Goal: Task Accomplishment & Management: Manage account settings

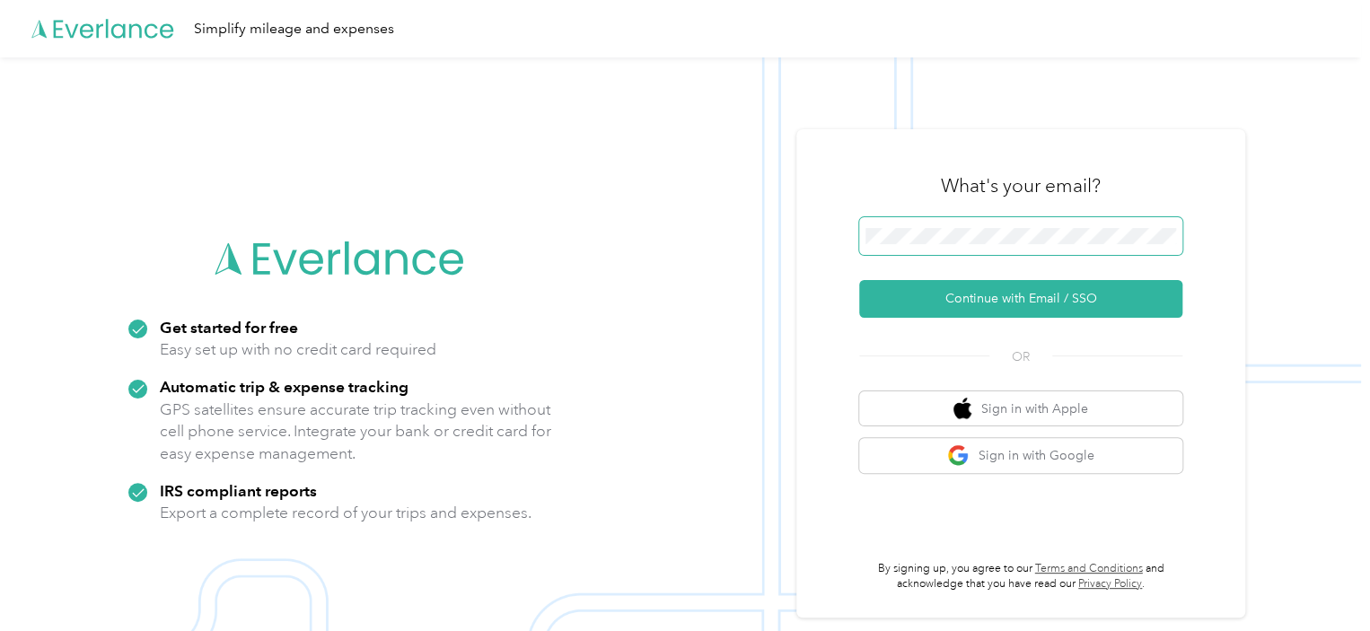
click at [952, 250] on span at bounding box center [1020, 236] width 323 height 38
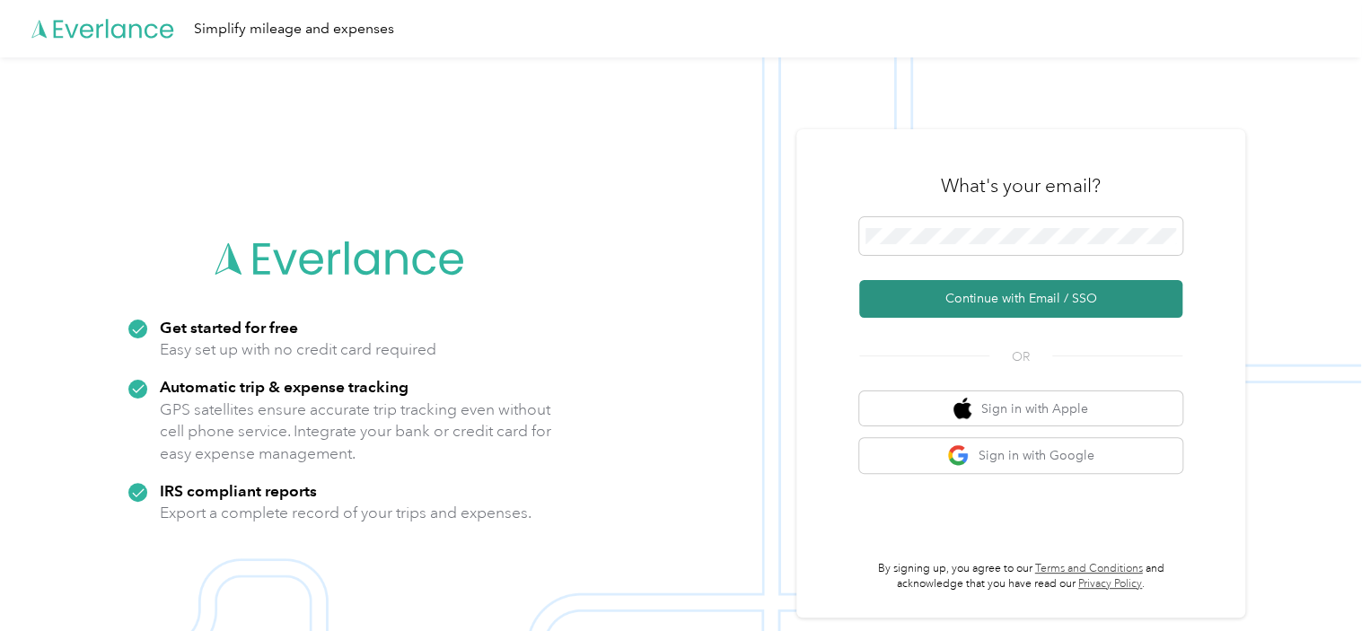
click at [997, 301] on button "Continue with Email / SSO" at bounding box center [1020, 299] width 323 height 38
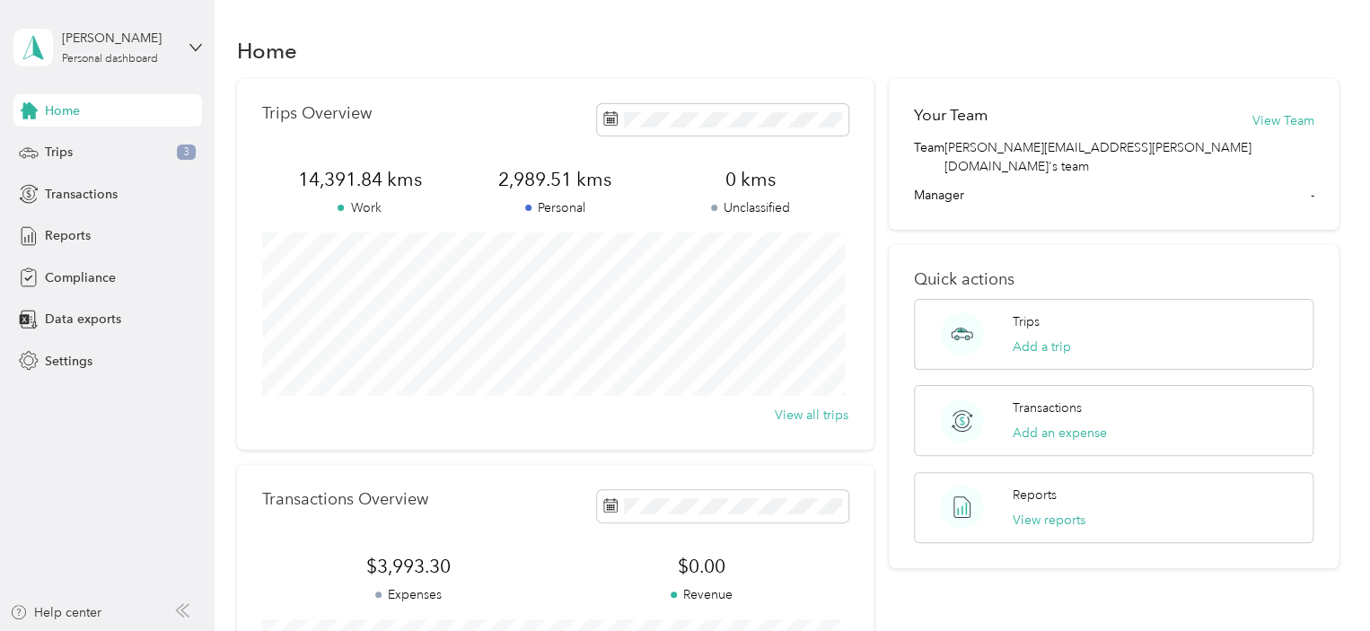
click at [651, 22] on div "Home Trips Overview 14,391.84 kms Work 2,989.51 kms Personal 0 kms Unclassified…" at bounding box center [788, 448] width 1147 height 896
click at [76, 233] on span "Reports" at bounding box center [68, 235] width 46 height 19
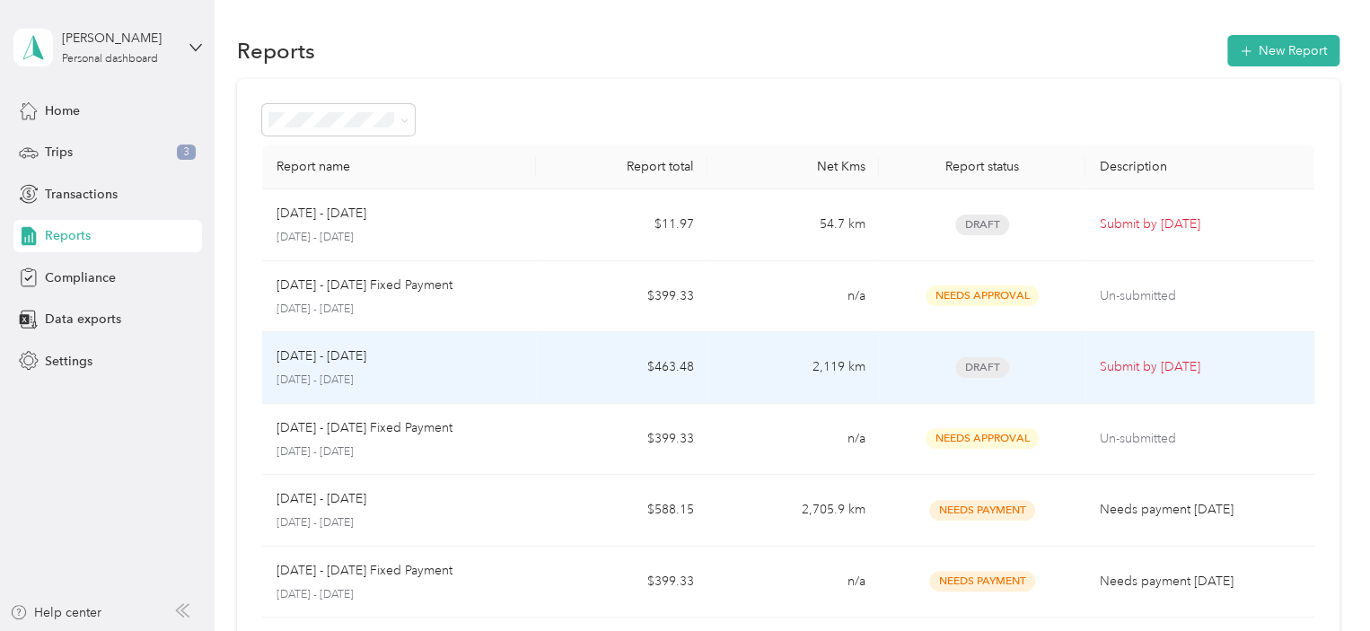
click at [386, 364] on div "[DATE] - [DATE]" at bounding box center [400, 357] width 246 height 20
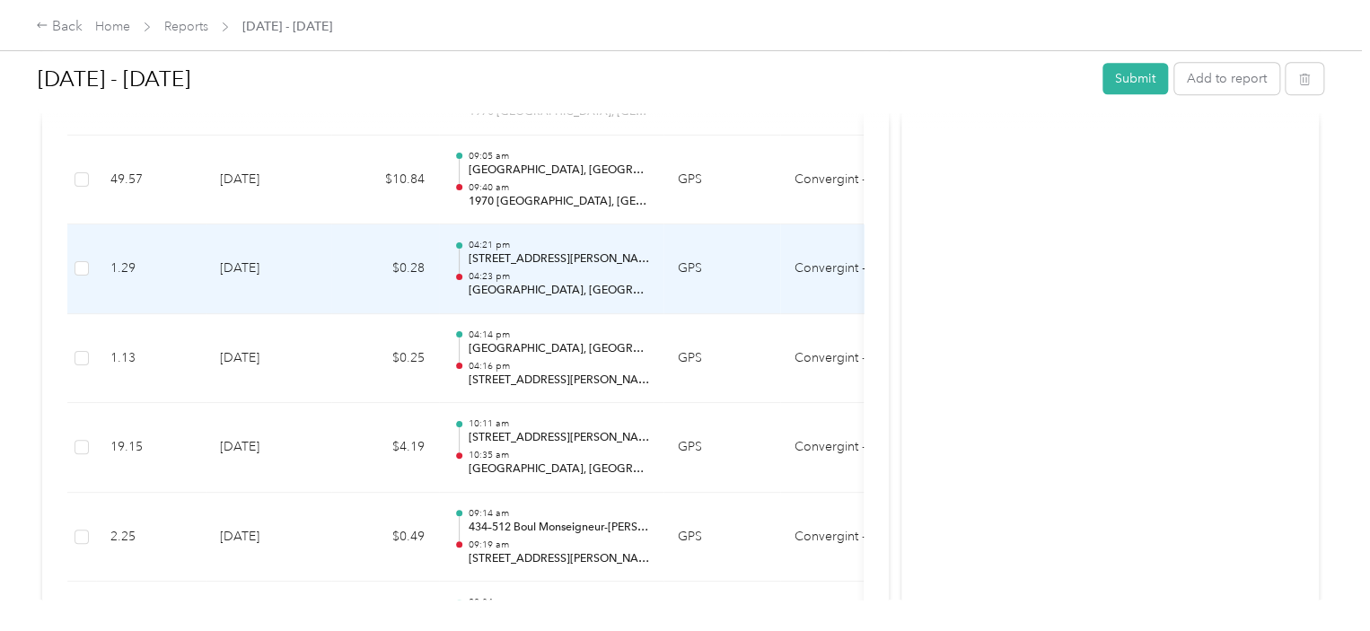
scroll to position [7334, 0]
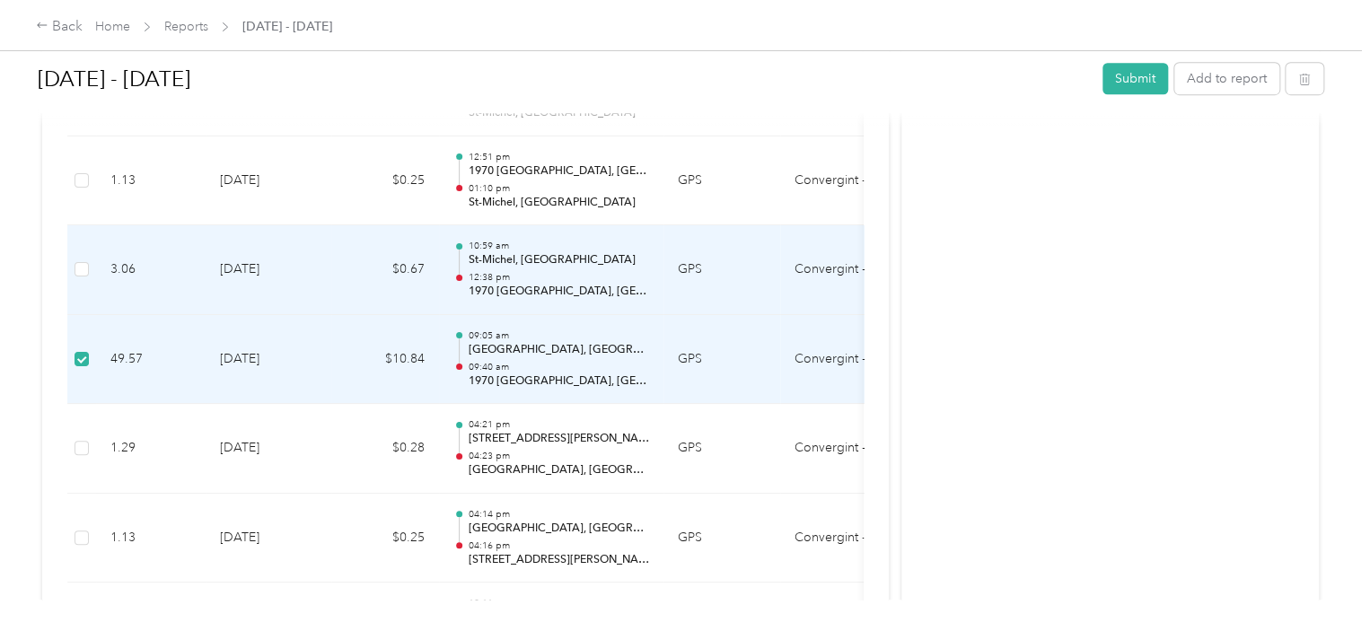
click at [92, 256] on td at bounding box center [81, 270] width 29 height 90
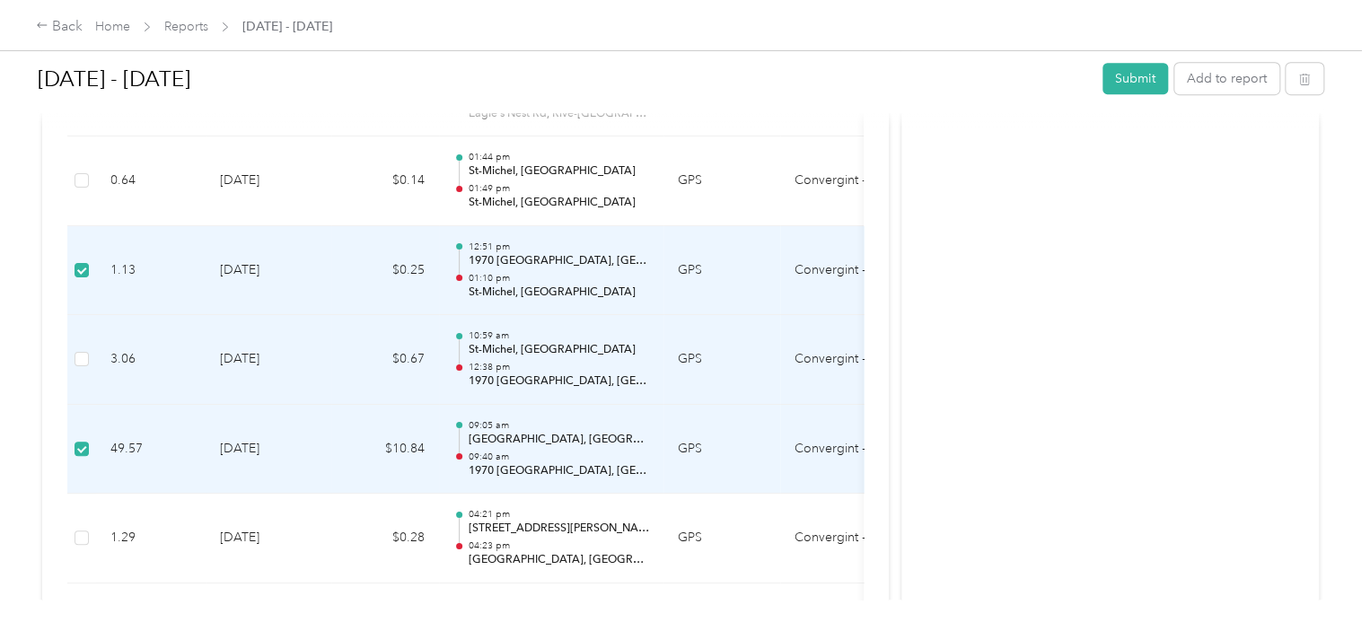
click at [91, 344] on td at bounding box center [81, 360] width 29 height 90
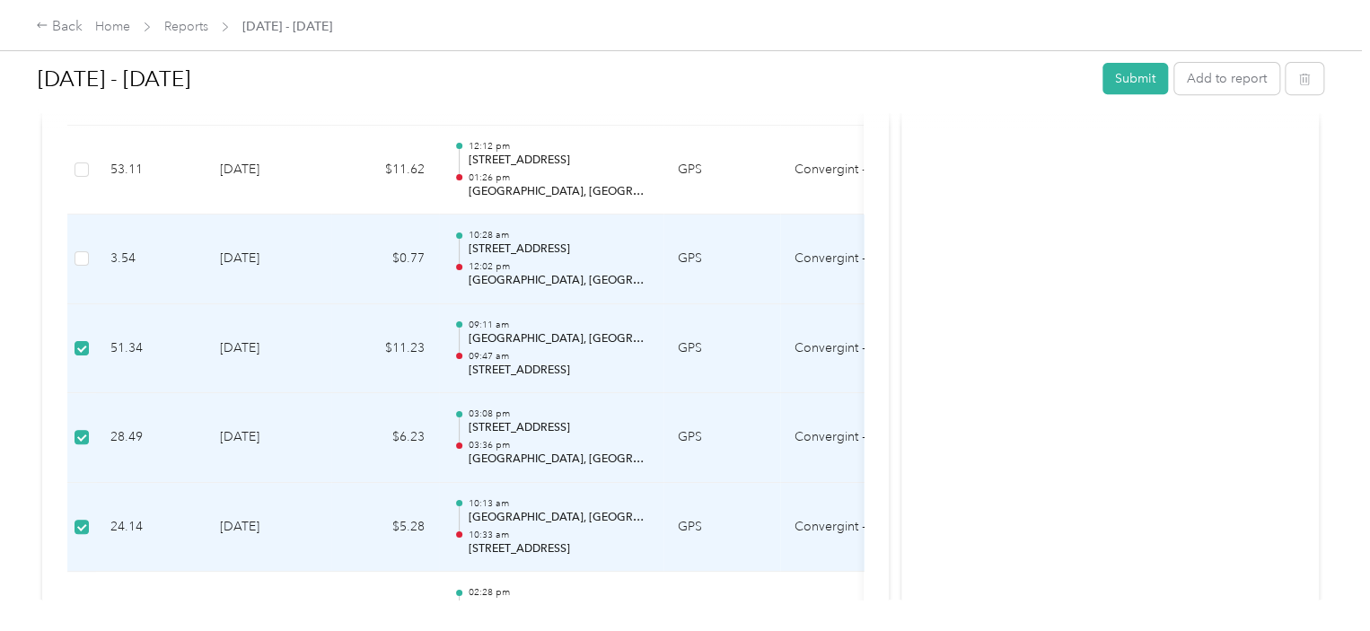
scroll to position [3743, 0]
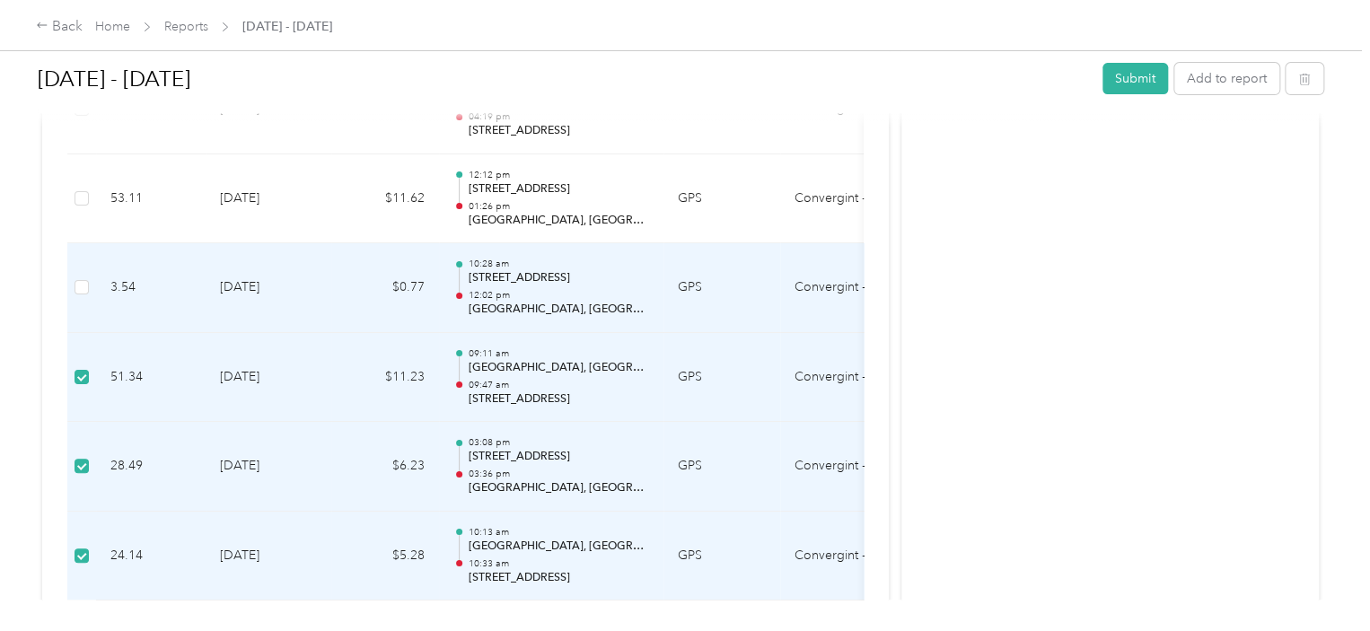
click at [89, 283] on td at bounding box center [81, 288] width 29 height 90
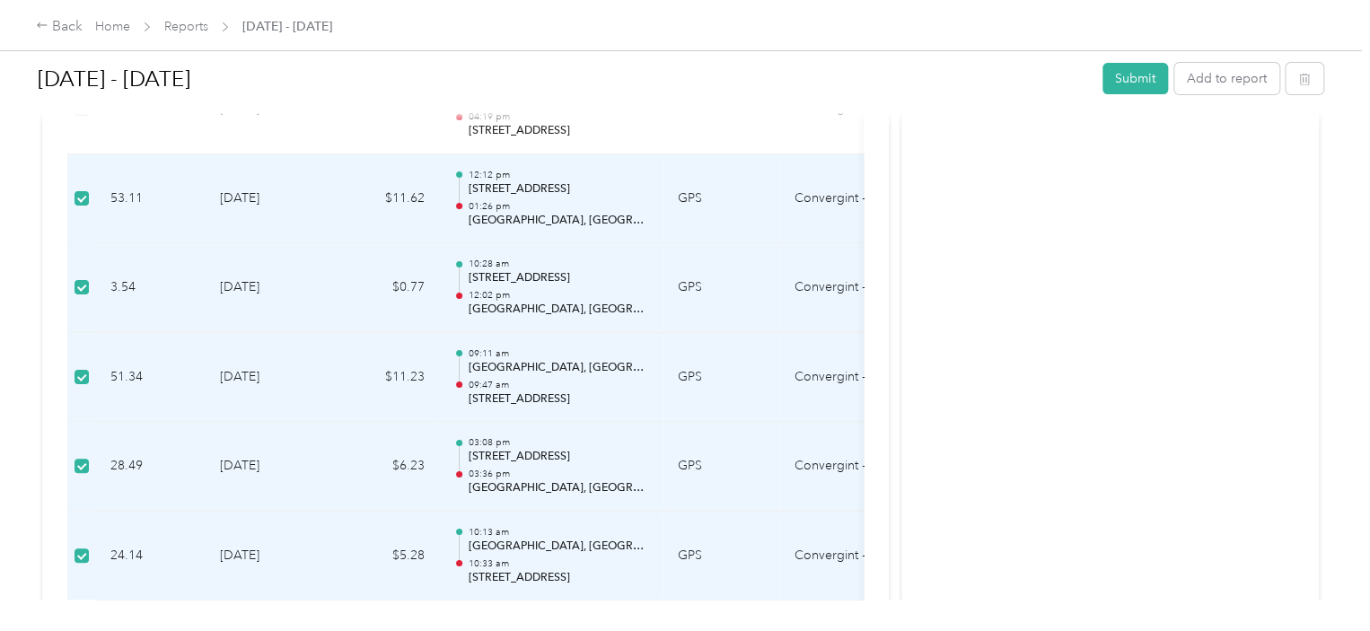
scroll to position [3564, 0]
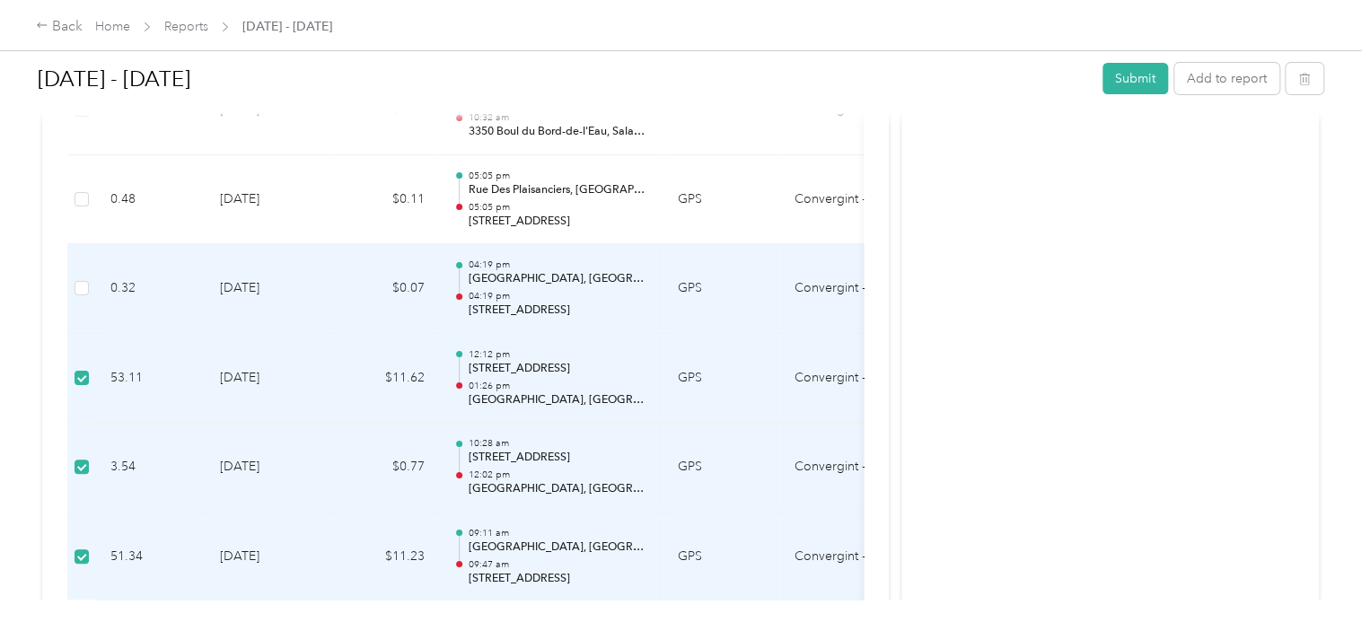
click at [89, 288] on td at bounding box center [81, 289] width 29 height 90
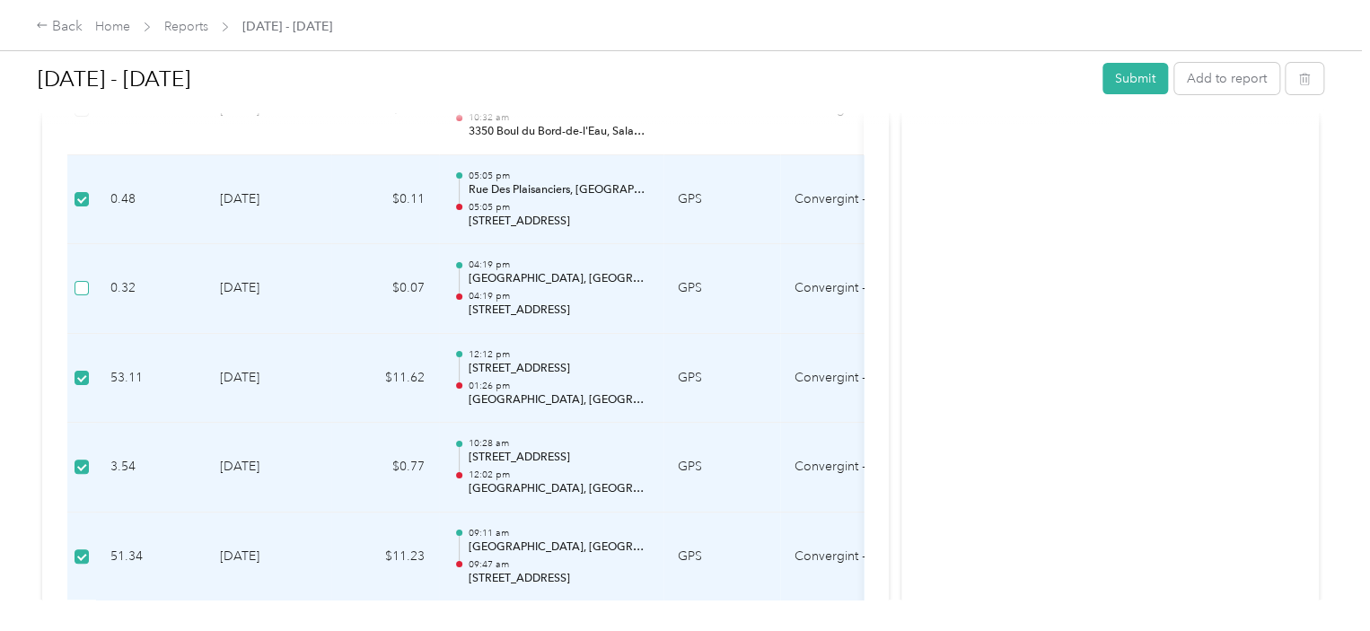
click at [79, 290] on label at bounding box center [82, 288] width 14 height 20
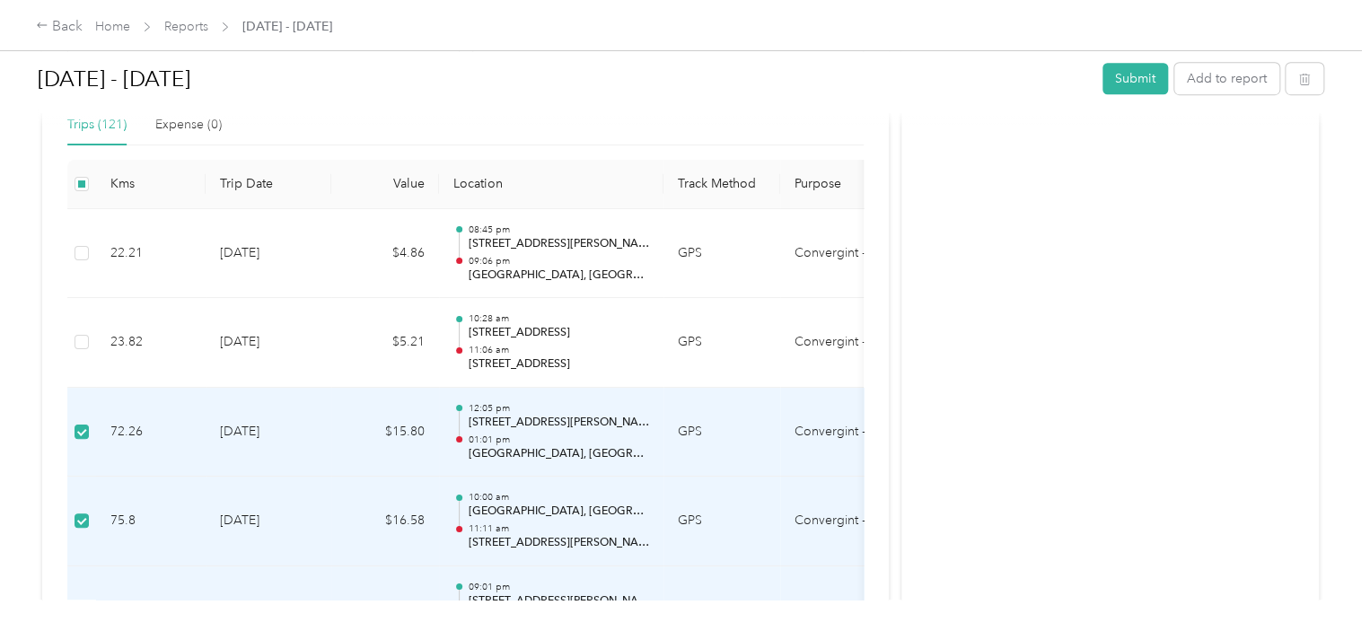
scroll to position [539, 0]
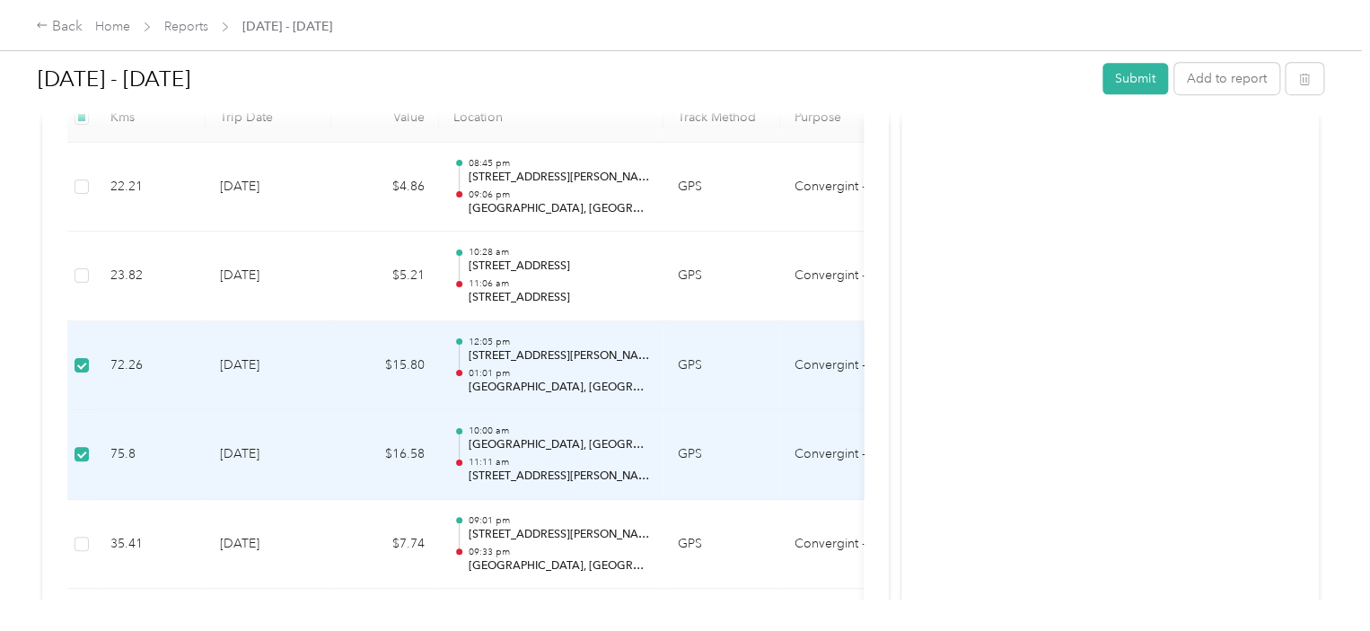
drag, startPoint x: 167, startPoint y: 396, endPoint x: 158, endPoint y: 376, distance: 21.7
click at [158, 395] on td "72.26" at bounding box center [151, 366] width 110 height 90
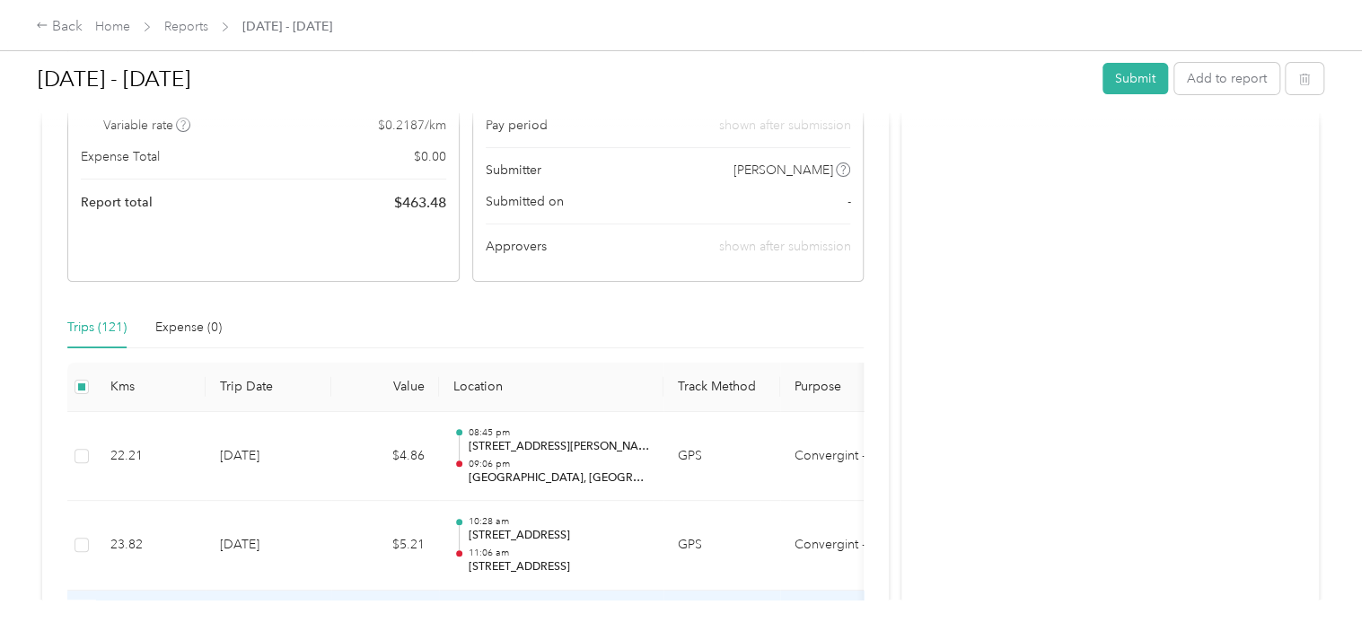
click at [120, 380] on th "Kms" at bounding box center [151, 387] width 110 height 49
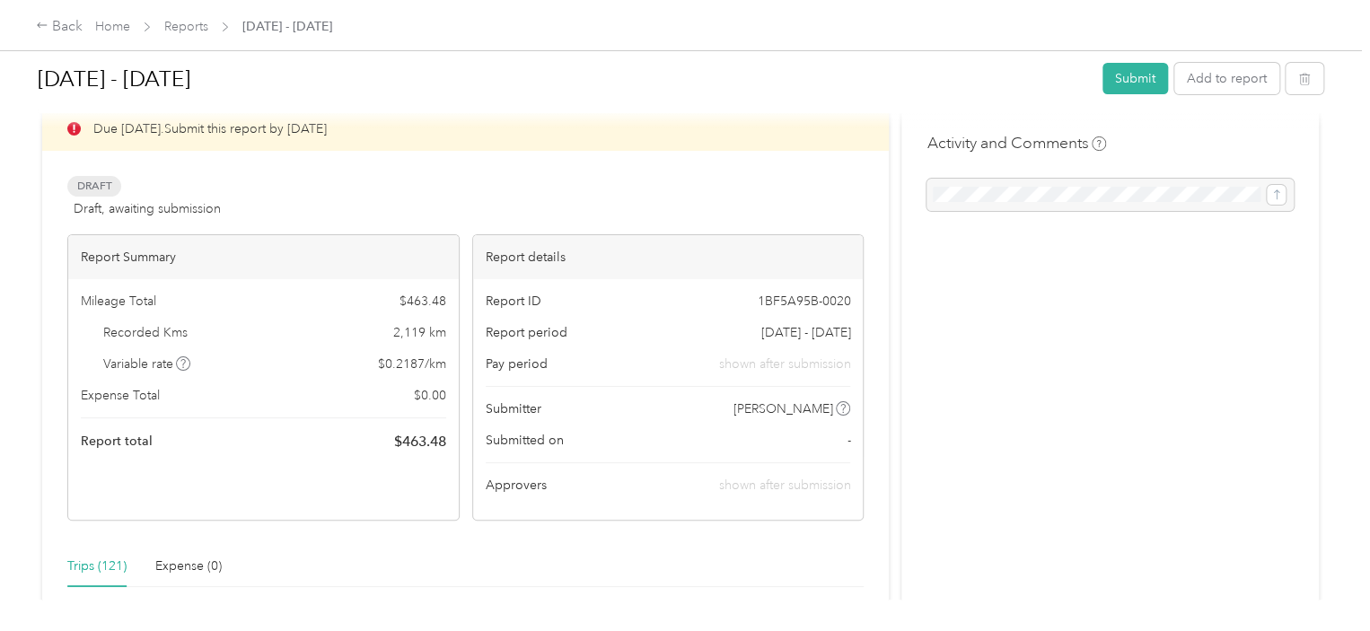
scroll to position [0, 0]
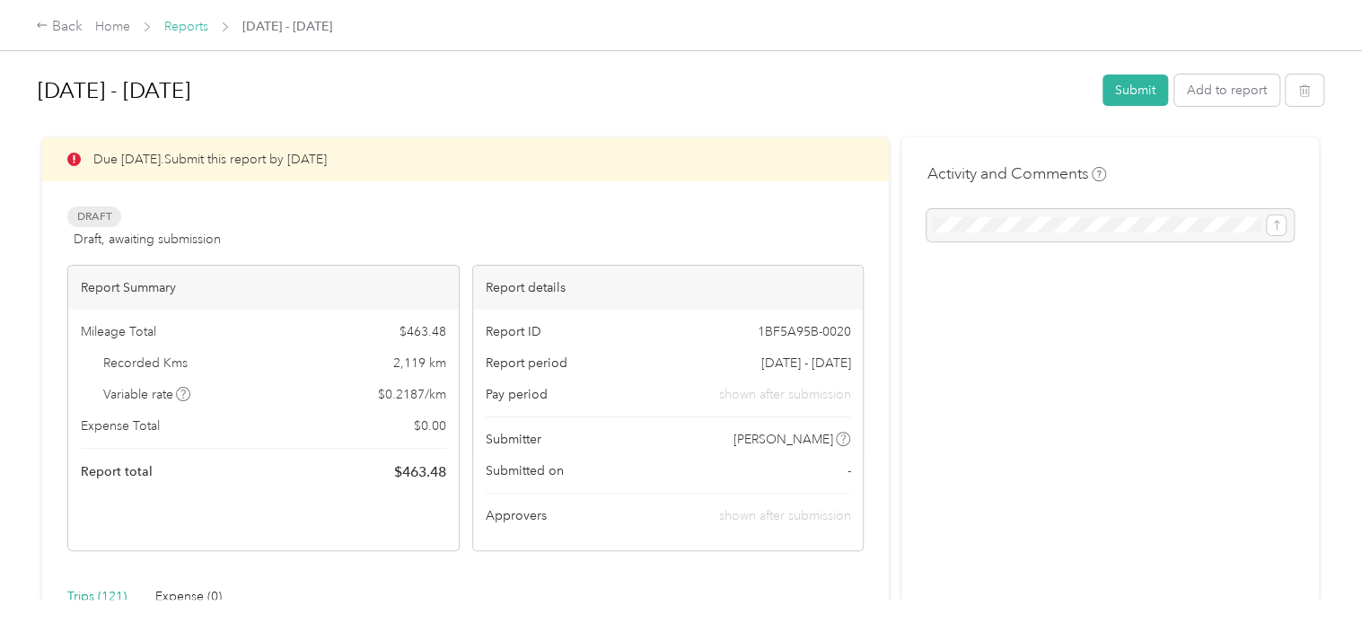
click at [190, 26] on link "Reports" at bounding box center [186, 26] width 44 height 15
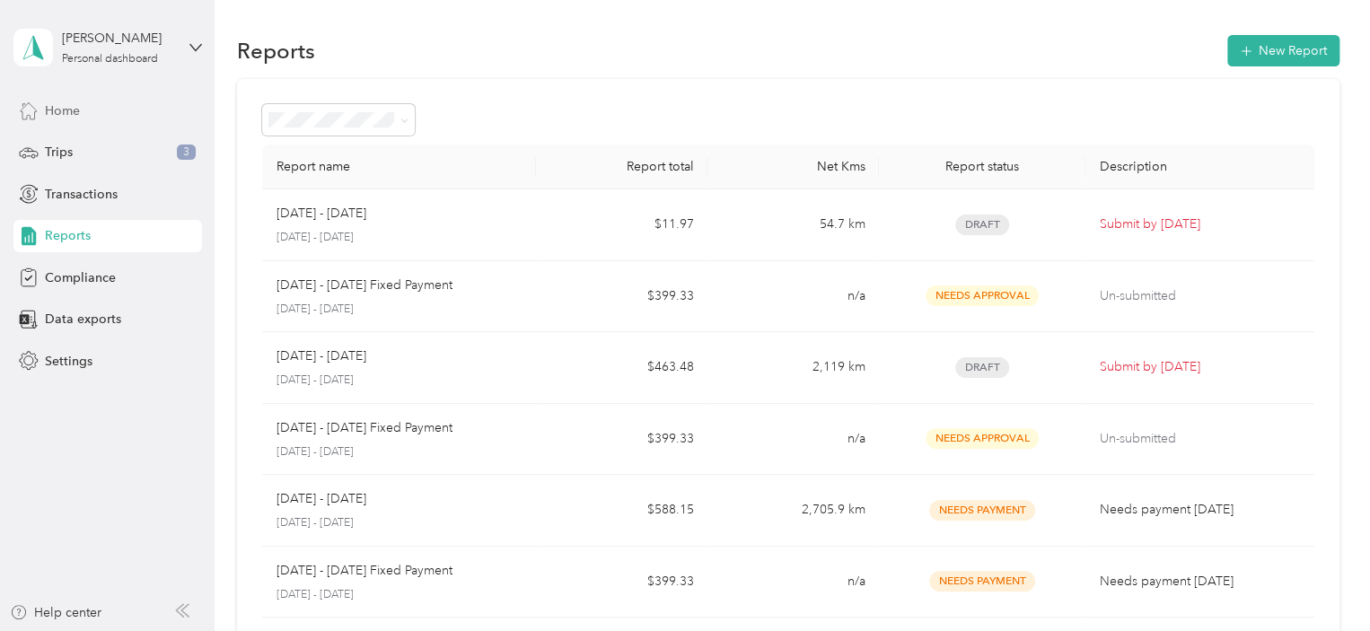
click at [78, 115] on span "Home" at bounding box center [62, 110] width 35 height 19
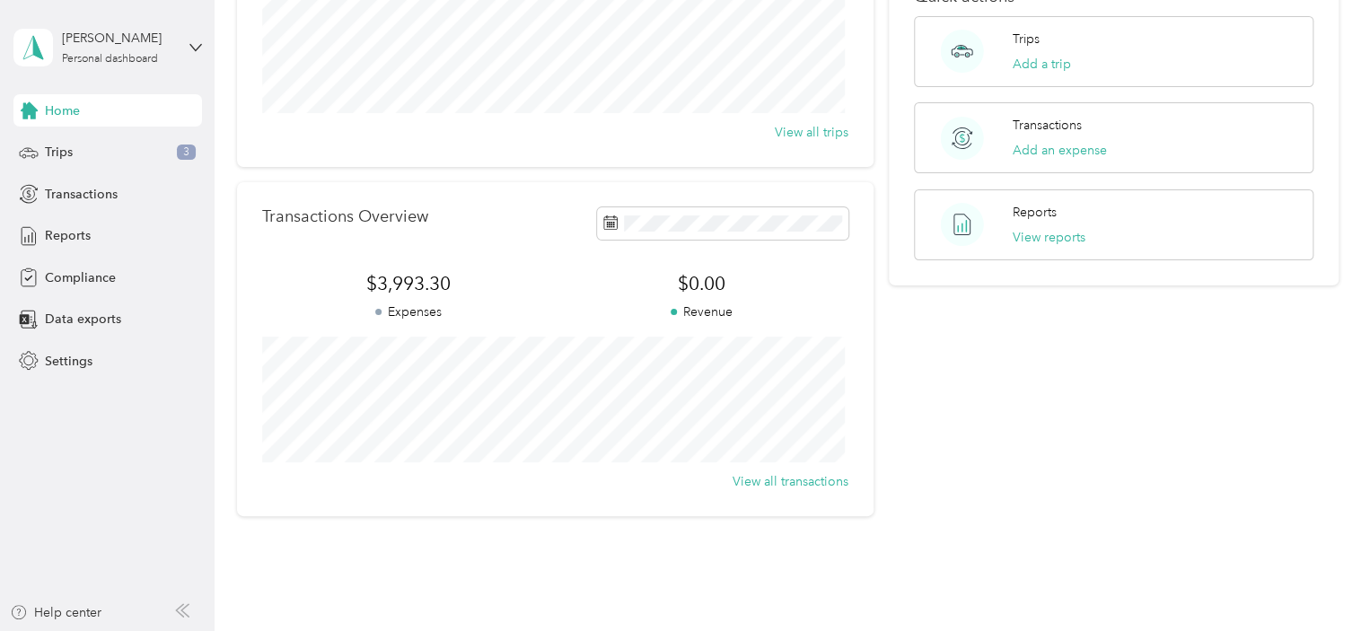
scroll to position [353, 0]
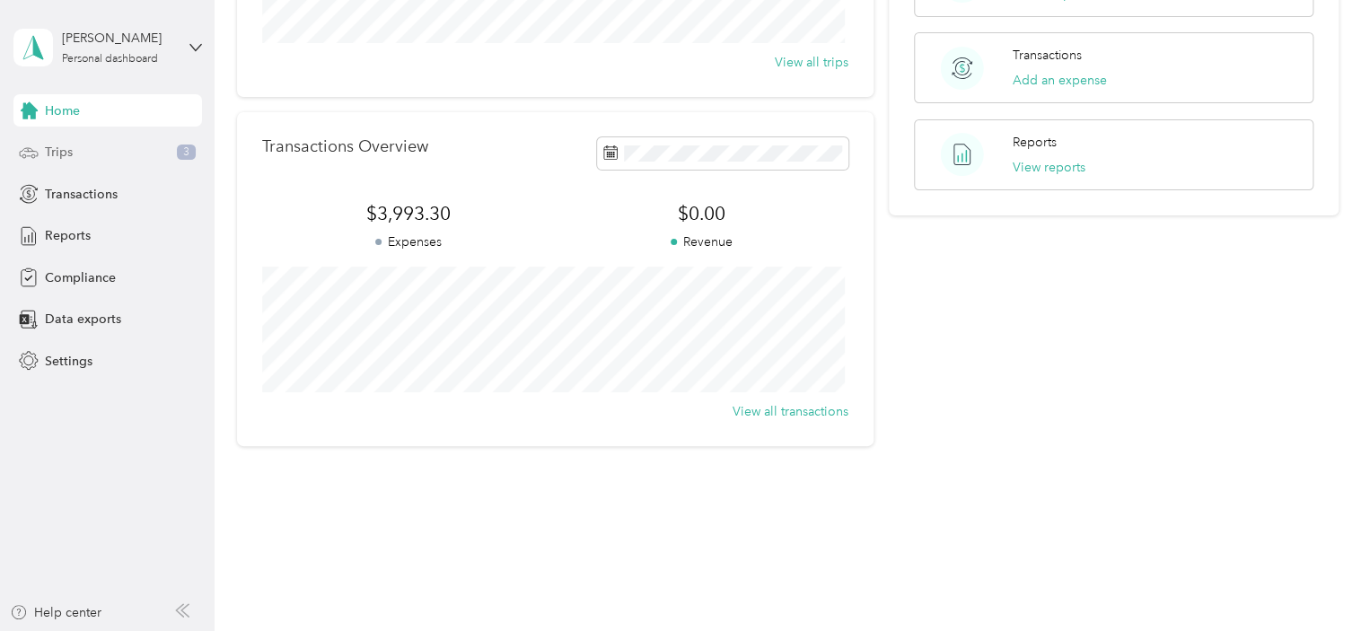
click at [75, 150] on div "Trips 3" at bounding box center [107, 152] width 189 height 32
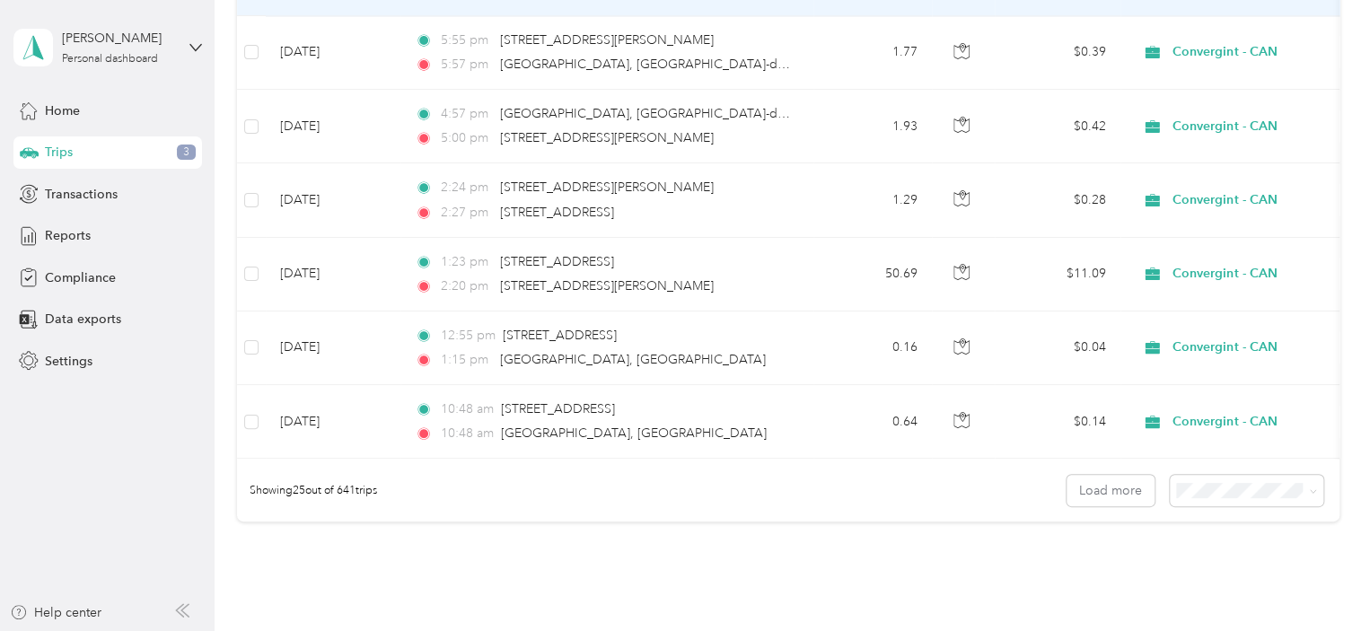
scroll to position [1837, 0]
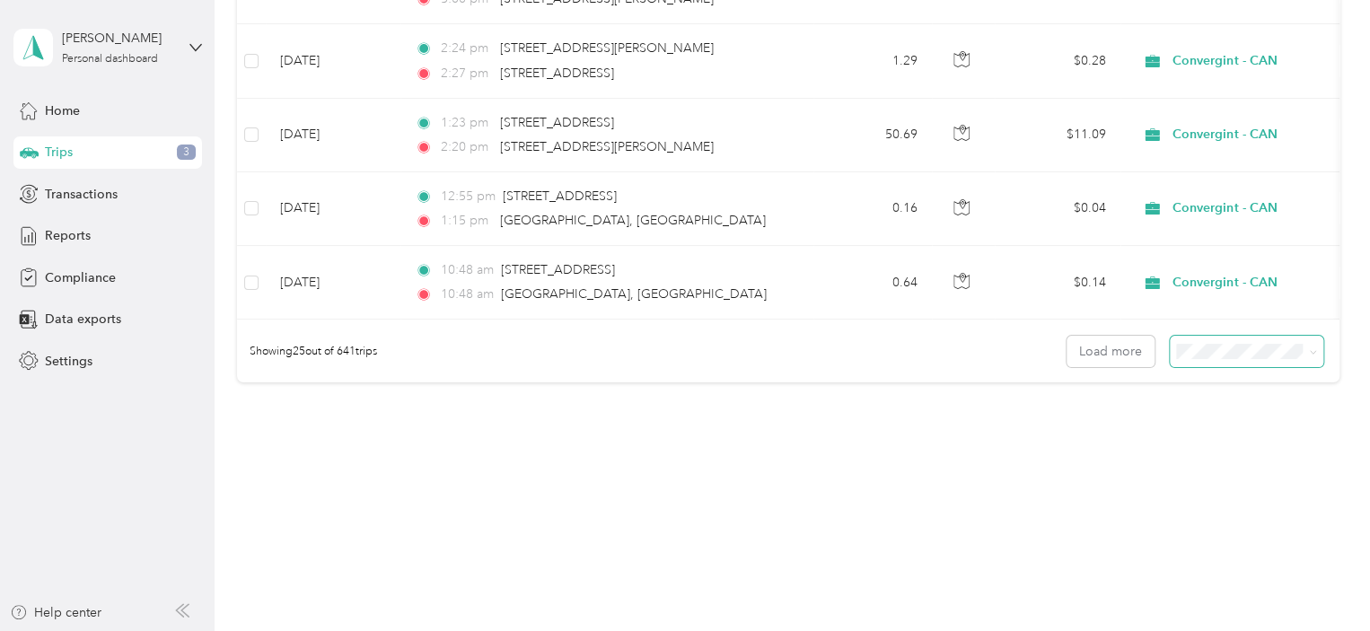
click at [1303, 356] on span at bounding box center [1310, 351] width 14 height 19
click at [1221, 444] on span "100 per load" at bounding box center [1215, 445] width 74 height 15
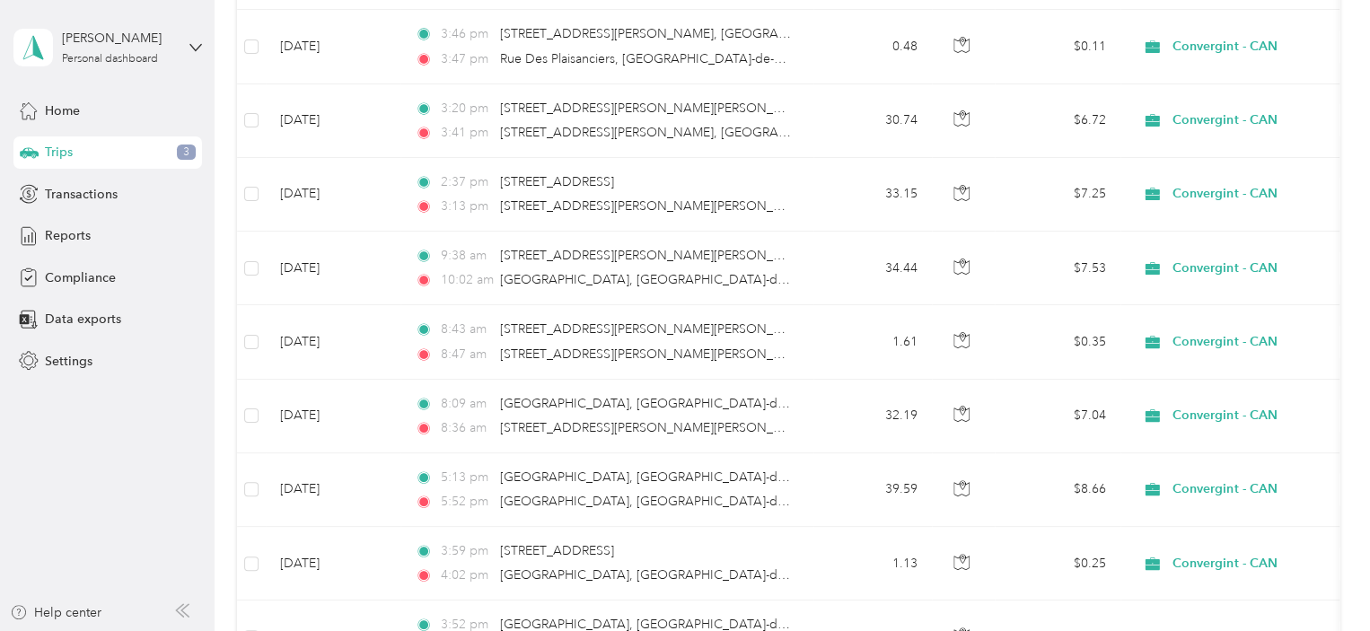
scroll to position [7362, 0]
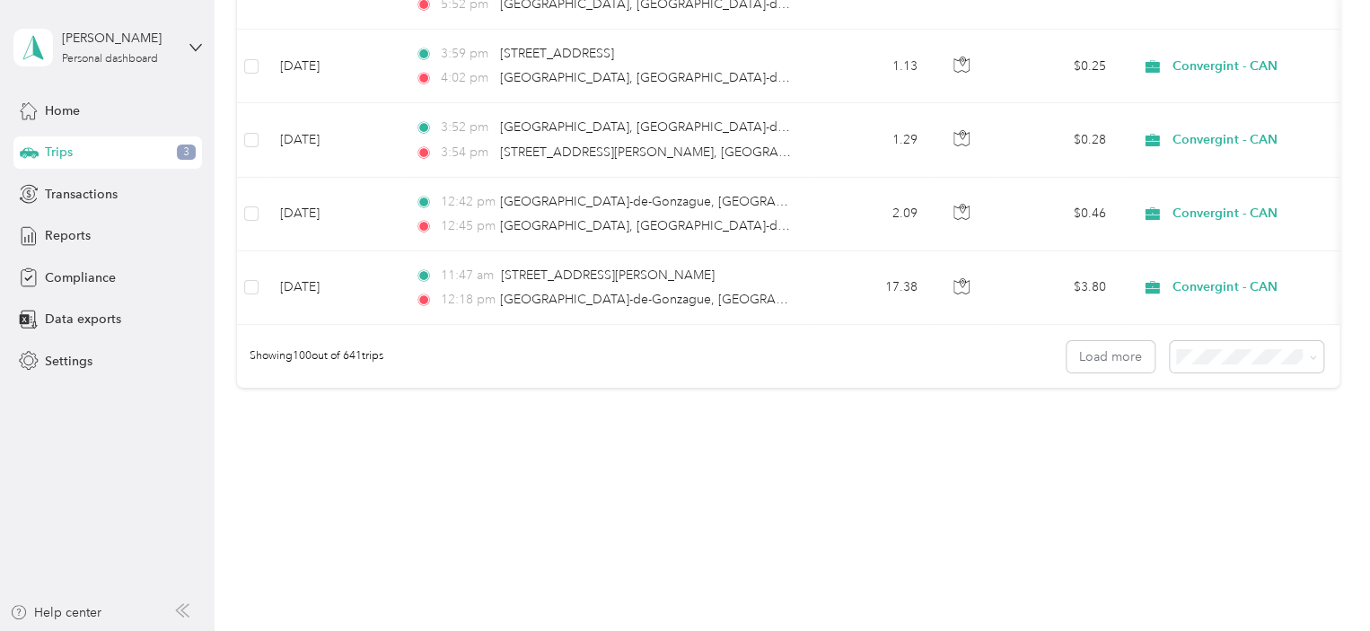
click at [1099, 350] on button "Load more" at bounding box center [1111, 356] width 88 height 31
click at [1067, 349] on button "Load more" at bounding box center [1111, 356] width 88 height 31
click at [1108, 350] on button "Load more" at bounding box center [1111, 356] width 88 height 31
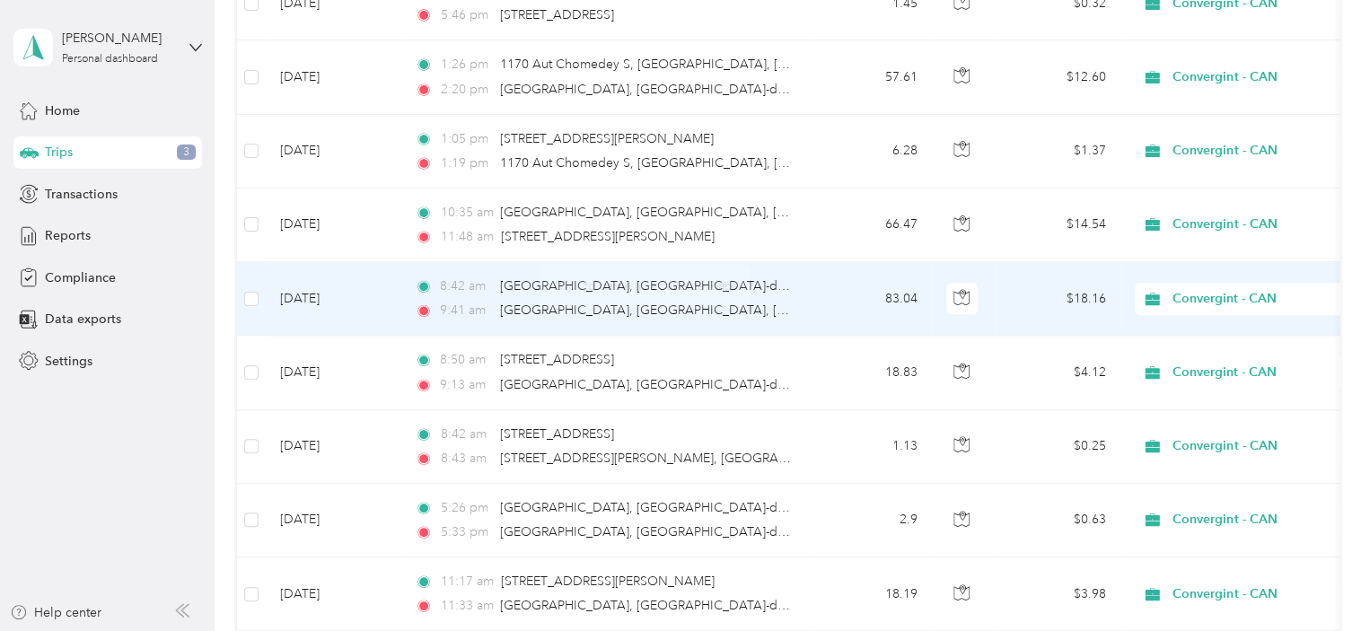
scroll to position [0, 0]
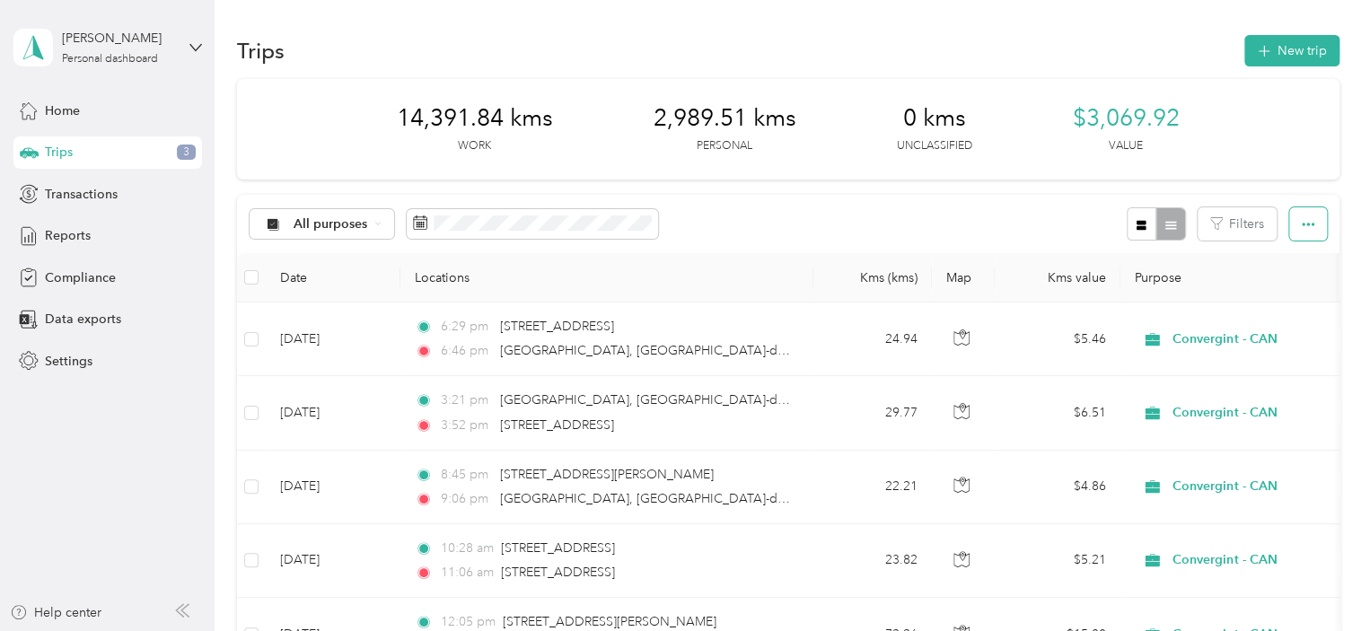
click at [1311, 227] on button "button" at bounding box center [1308, 223] width 38 height 33
click at [973, 222] on div "All purposes Filters" at bounding box center [788, 224] width 1103 height 58
click at [1145, 225] on button "button" at bounding box center [1142, 223] width 31 height 33
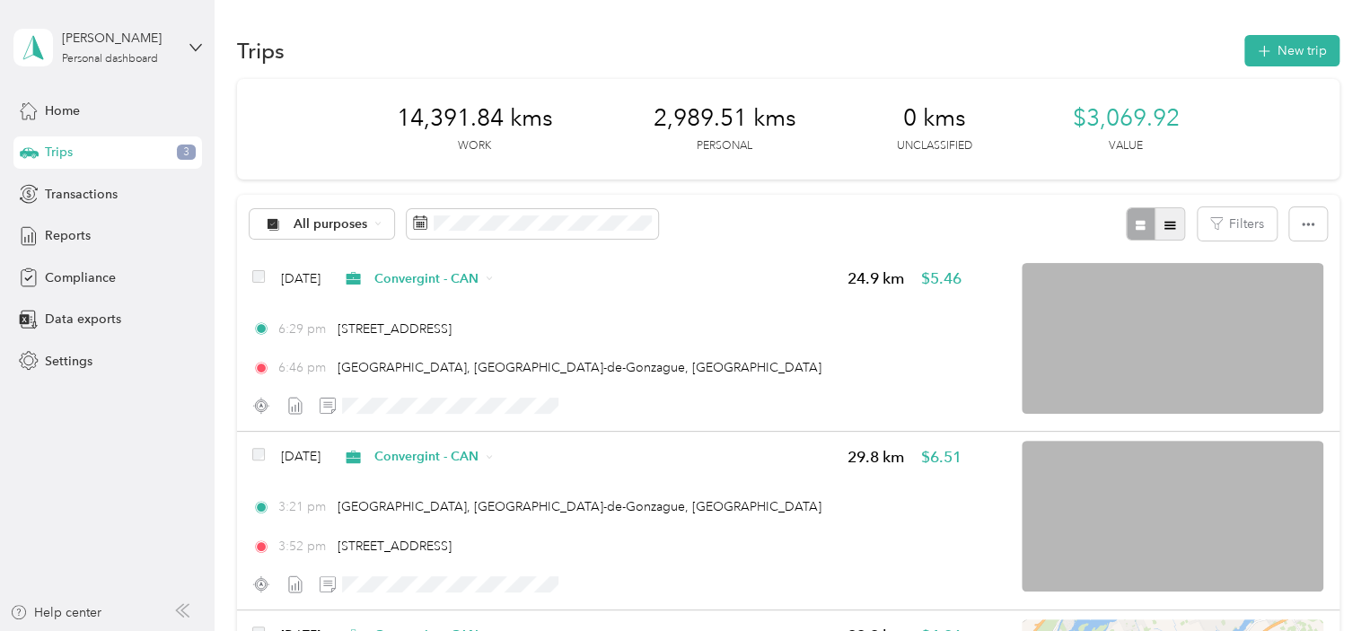
click at [1168, 219] on icon "button" at bounding box center [1170, 225] width 13 height 13
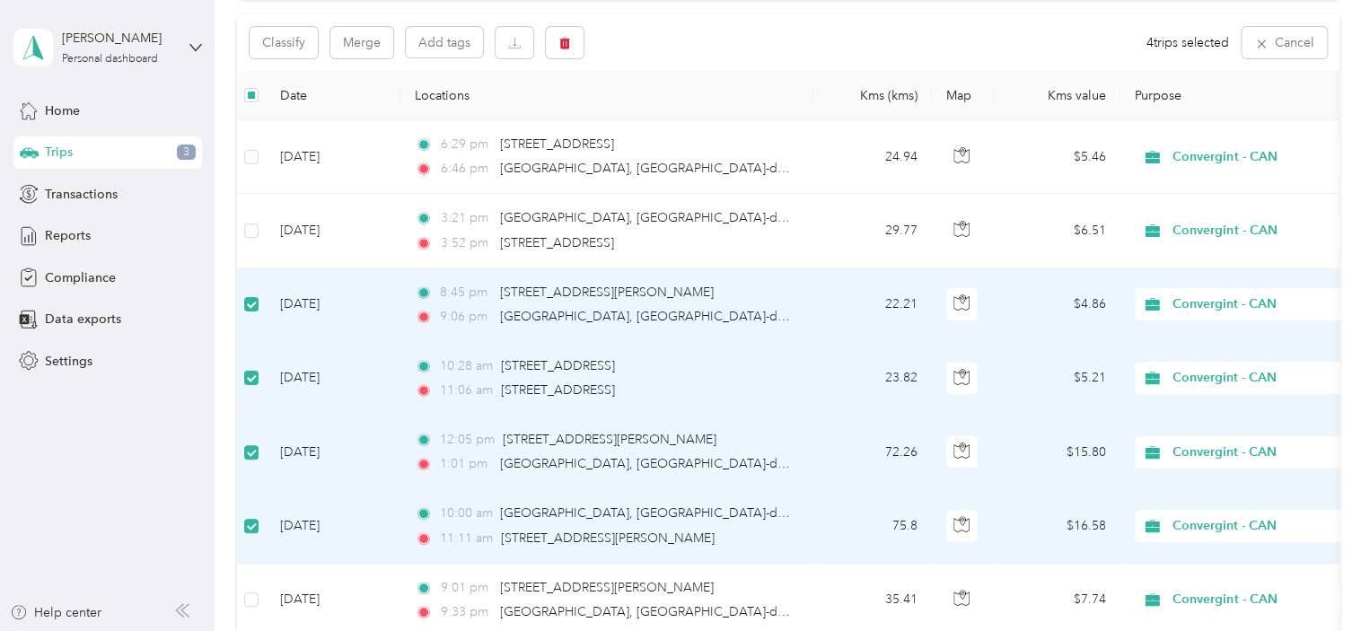
scroll to position [88, 0]
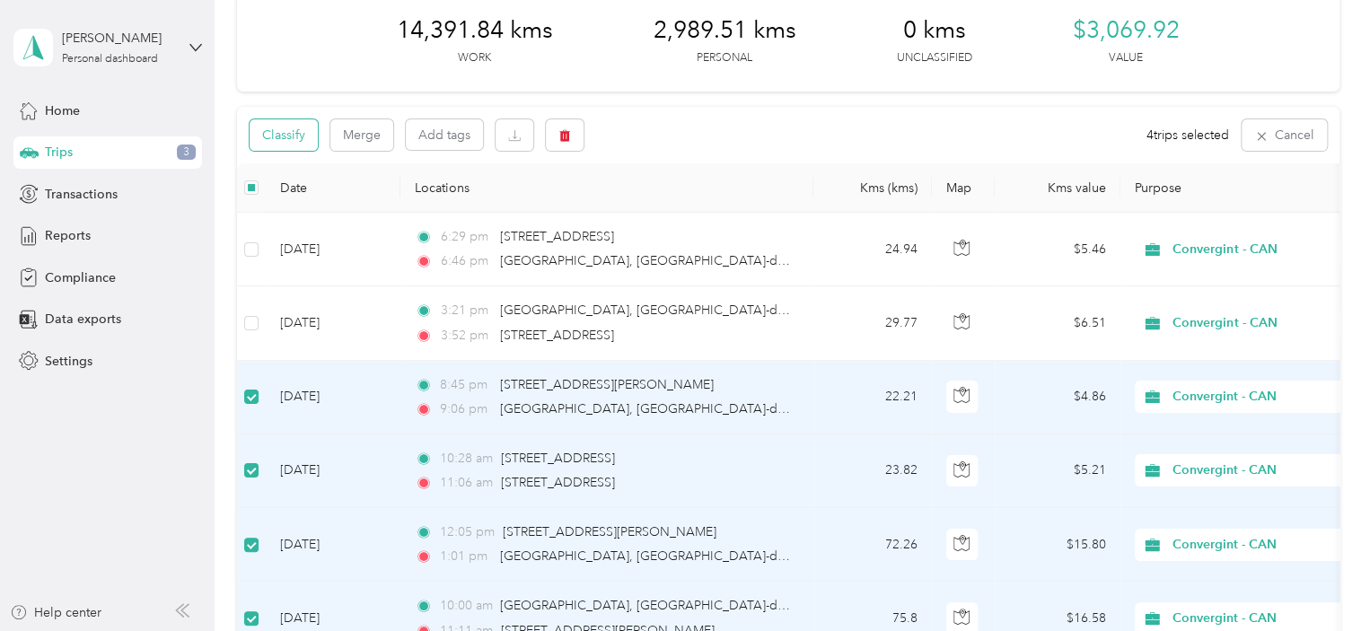
click at [288, 137] on button "Classify" at bounding box center [284, 134] width 68 height 31
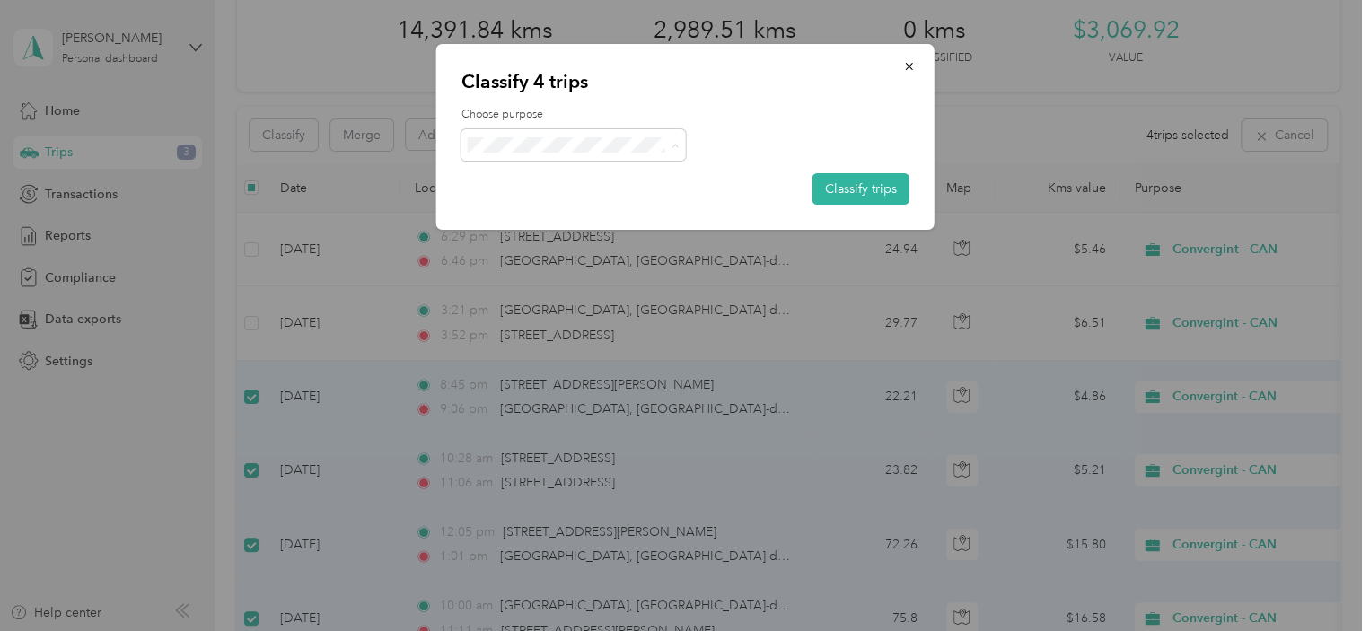
click at [550, 205] on span "Personal" at bounding box center [588, 209] width 167 height 19
click at [839, 189] on button "Classify trips" at bounding box center [861, 188] width 97 height 31
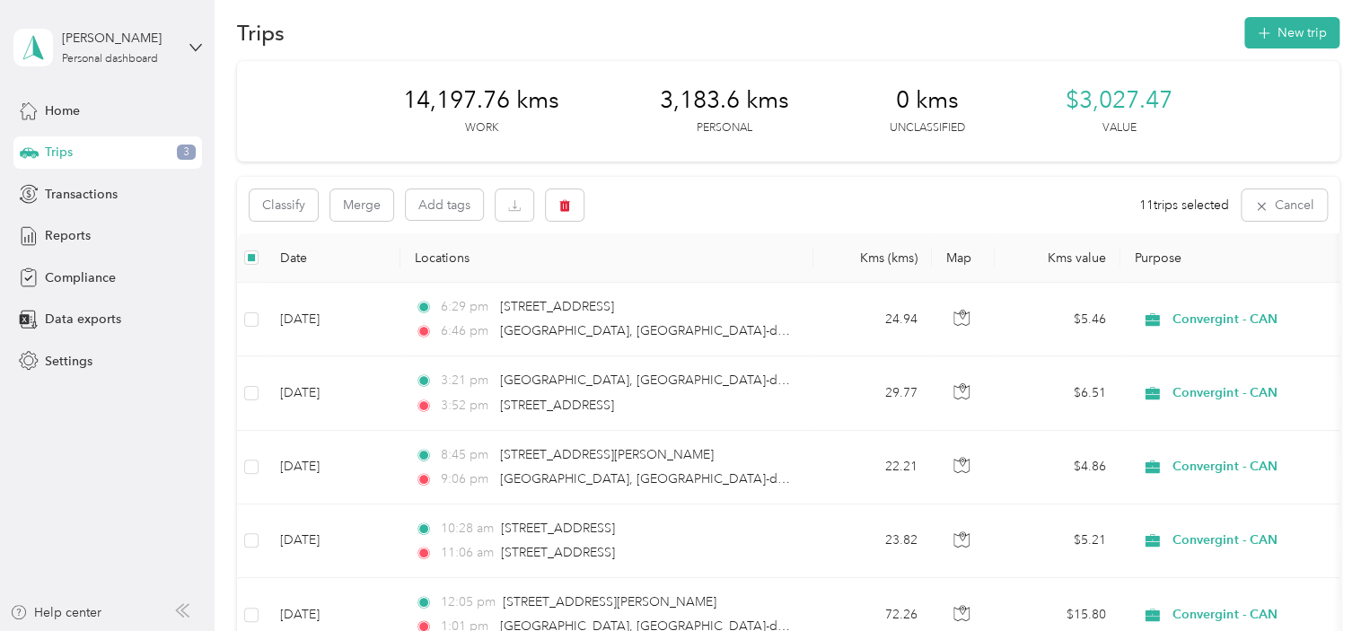
scroll to position [0, 0]
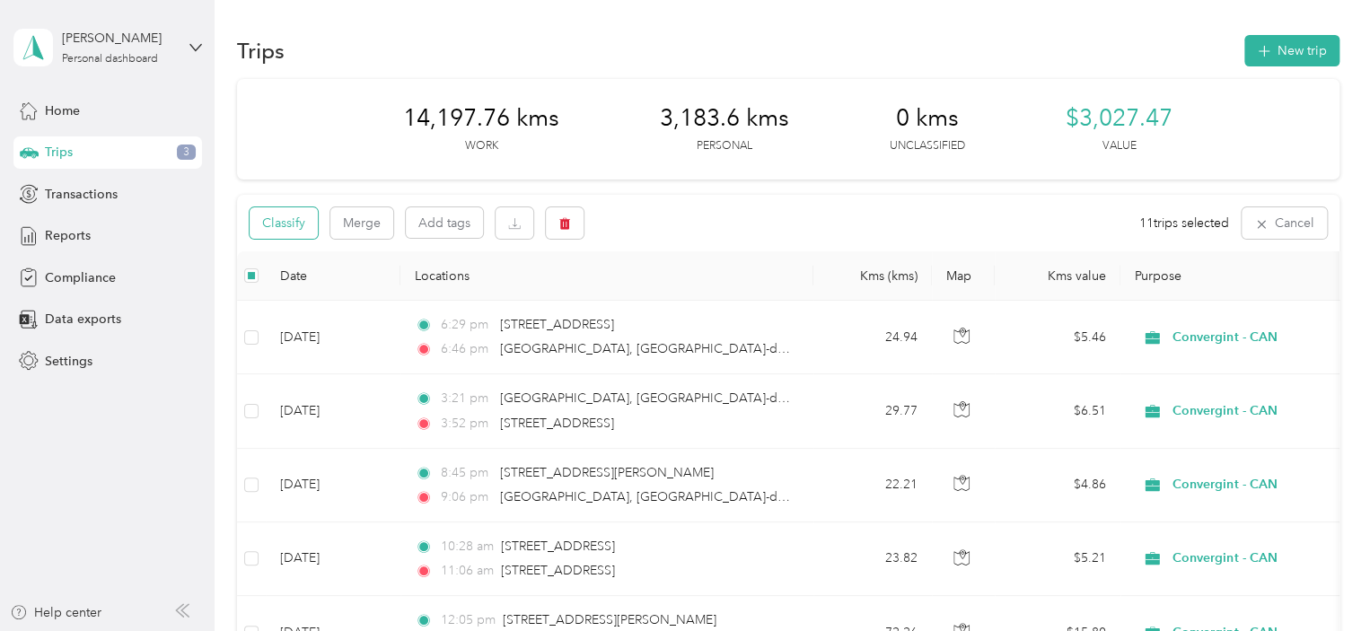
click at [302, 221] on button "Classify" at bounding box center [284, 222] width 68 height 31
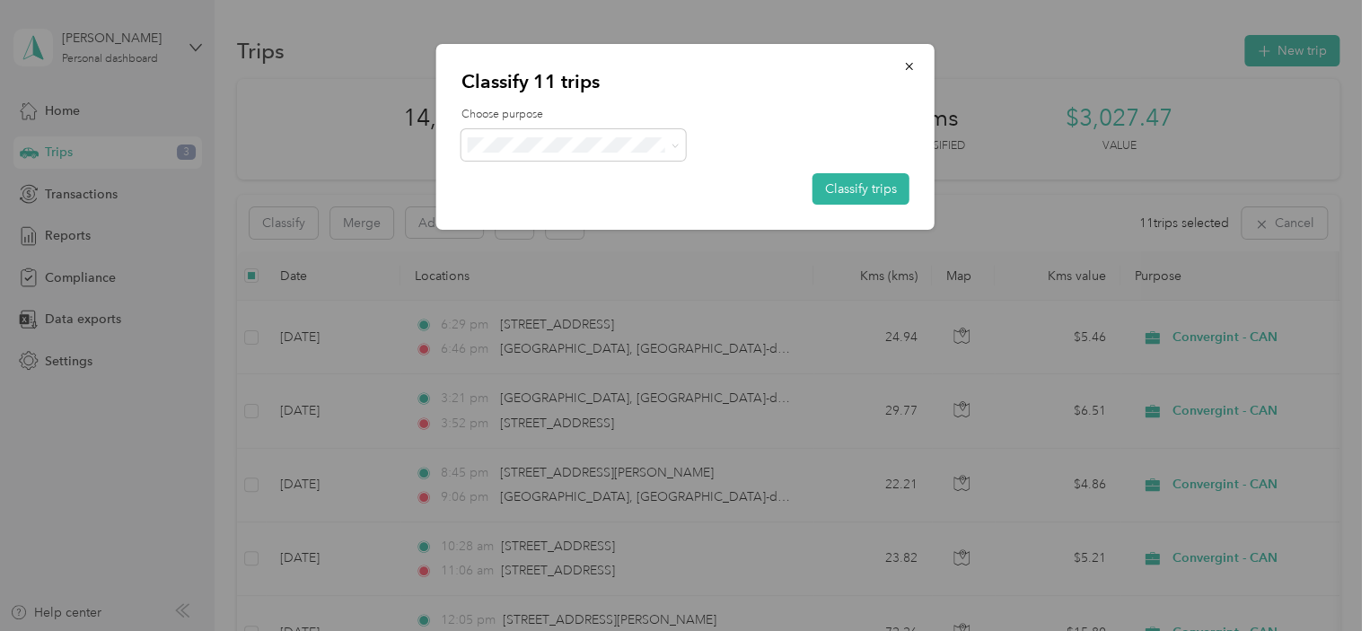
click at [757, 127] on div "Choose purpose Classify trips" at bounding box center [685, 156] width 448 height 98
click at [864, 185] on button "Classify trips" at bounding box center [861, 188] width 97 height 31
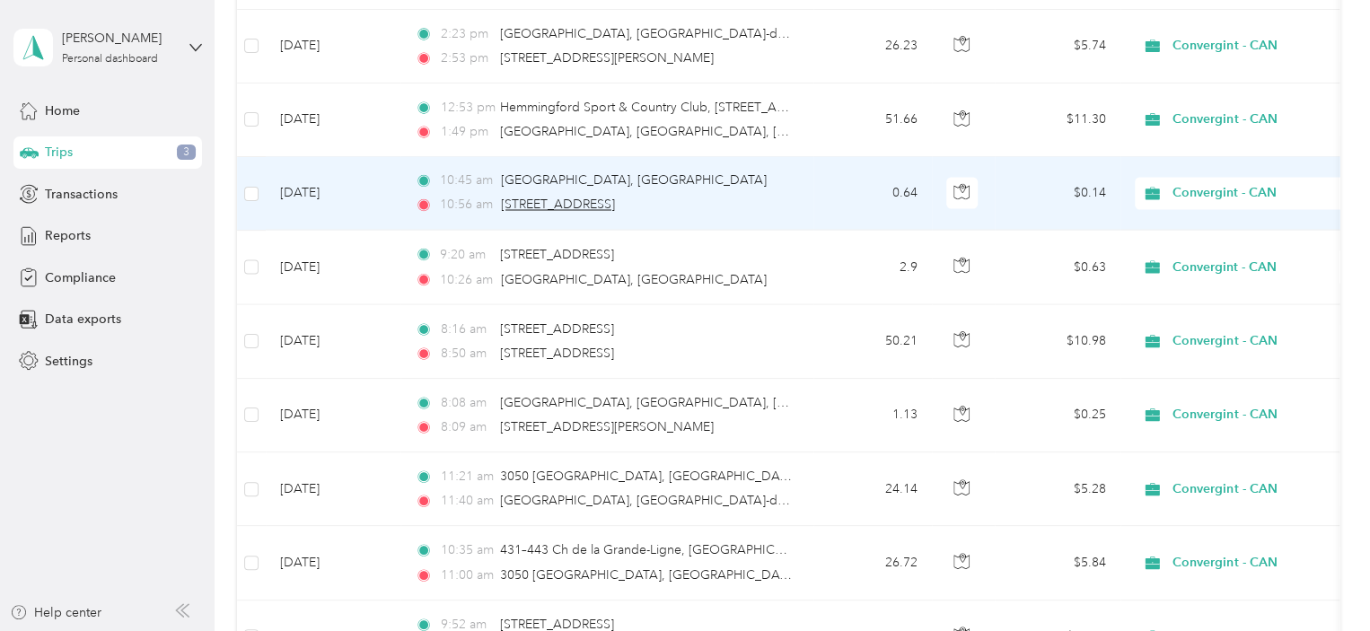
scroll to position [5207, 0]
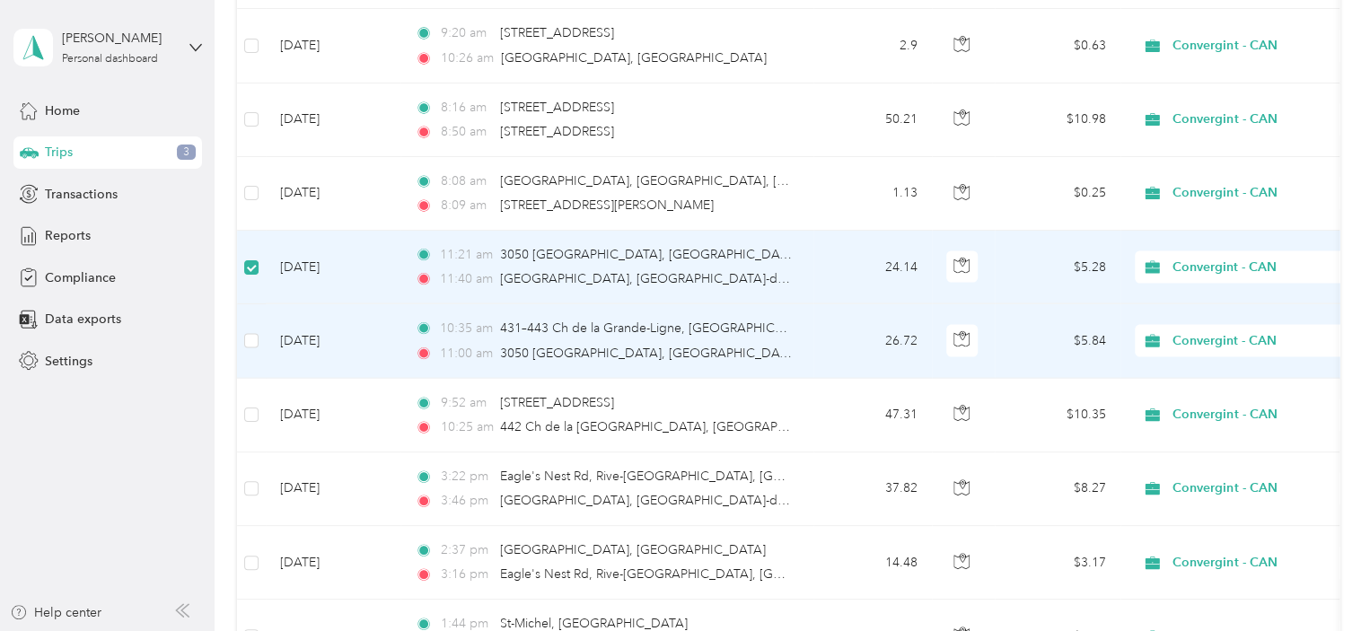
scroll to position [5385, 0]
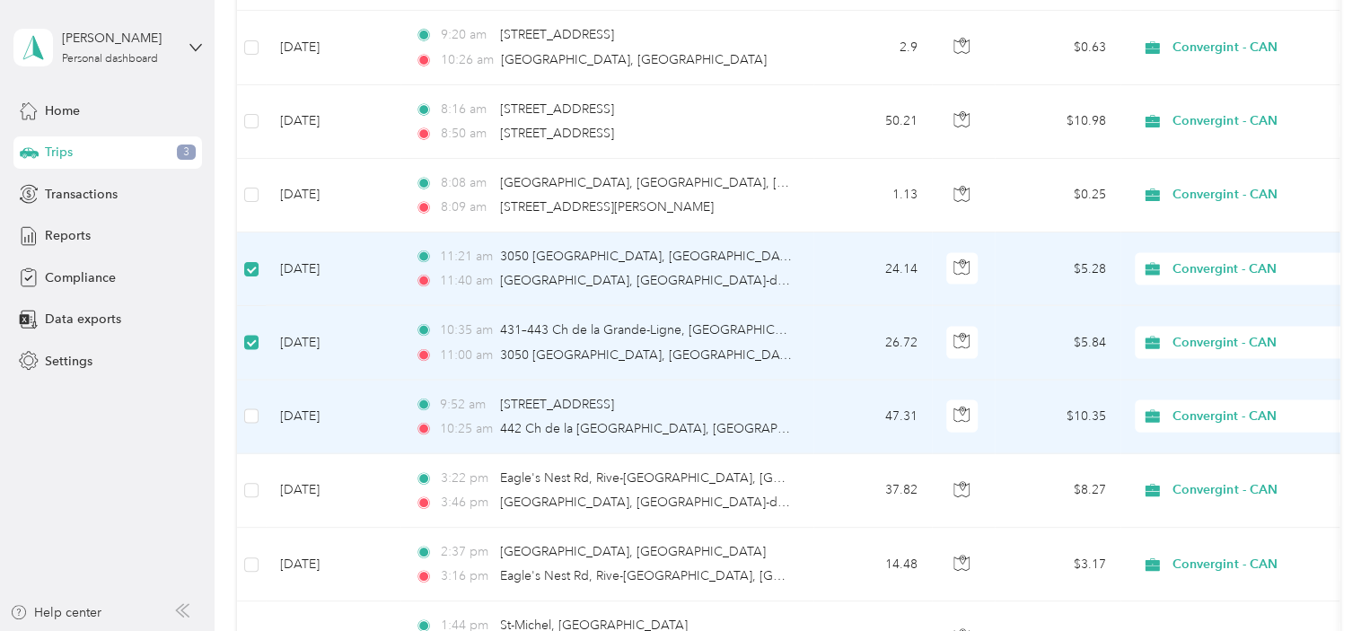
click at [259, 409] on td at bounding box center [251, 418] width 29 height 74
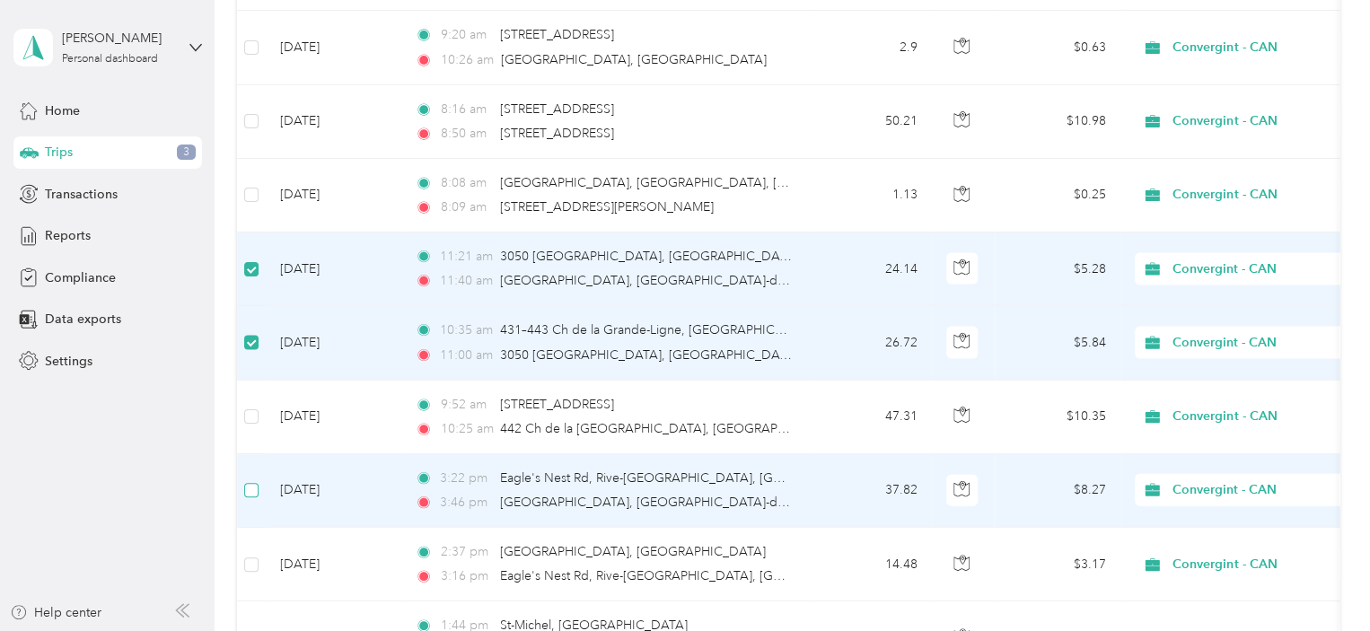
click at [244, 462] on td at bounding box center [251, 491] width 29 height 74
click at [251, 458] on td at bounding box center [251, 491] width 29 height 74
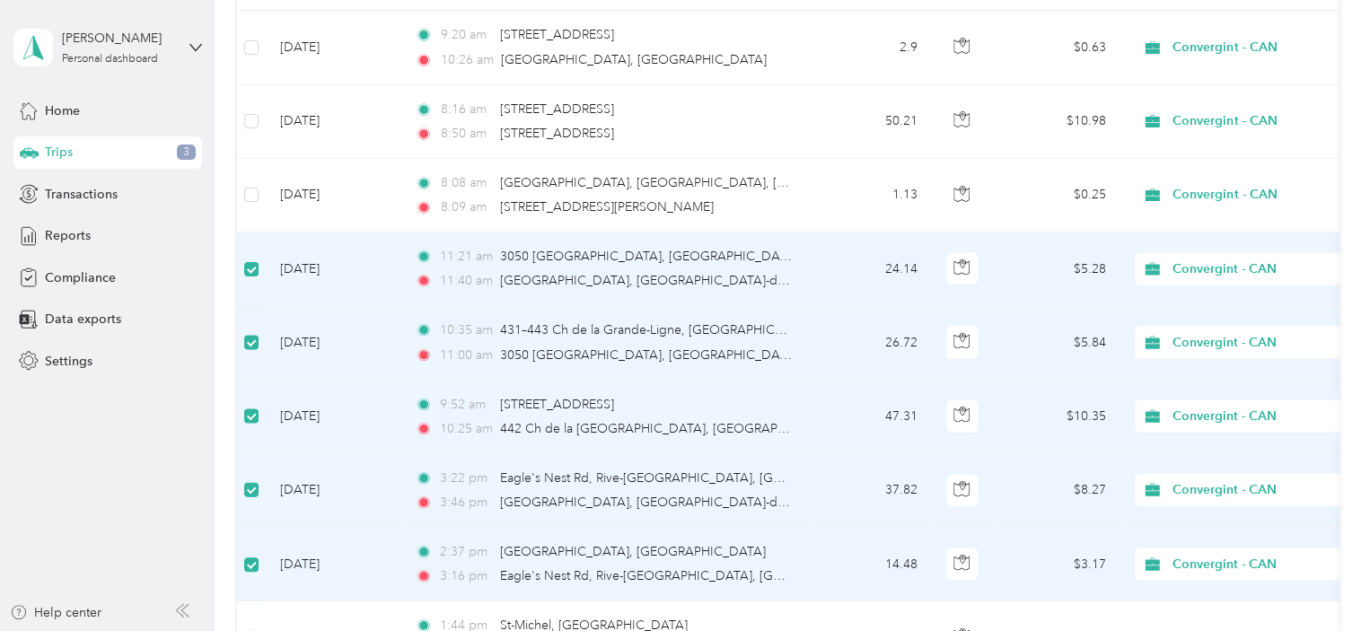
scroll to position [5744, 0]
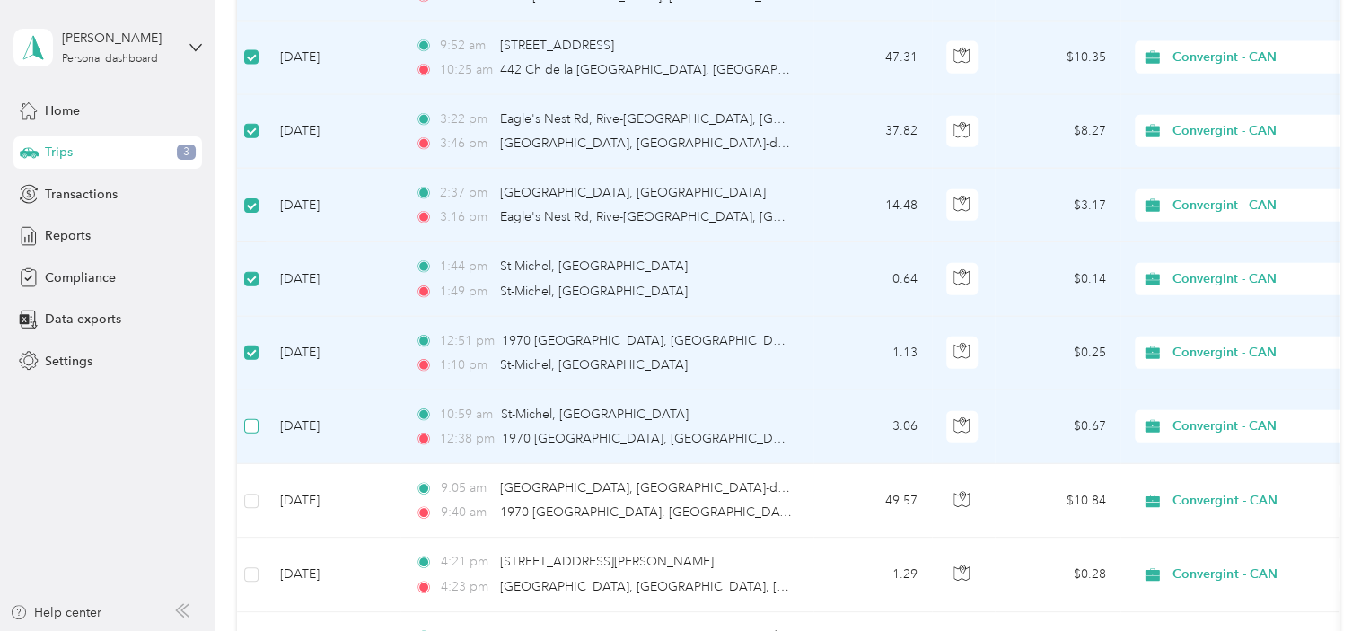
click at [244, 417] on label at bounding box center [251, 427] width 14 height 20
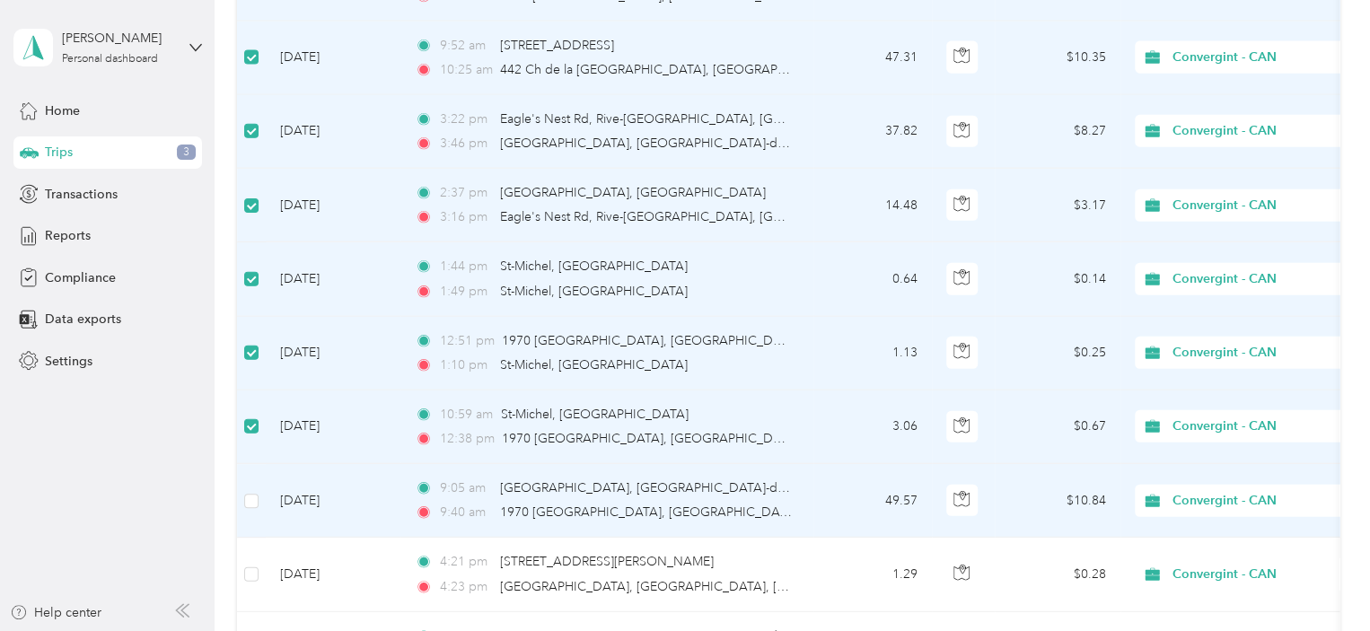
click at [246, 498] on td at bounding box center [251, 501] width 29 height 74
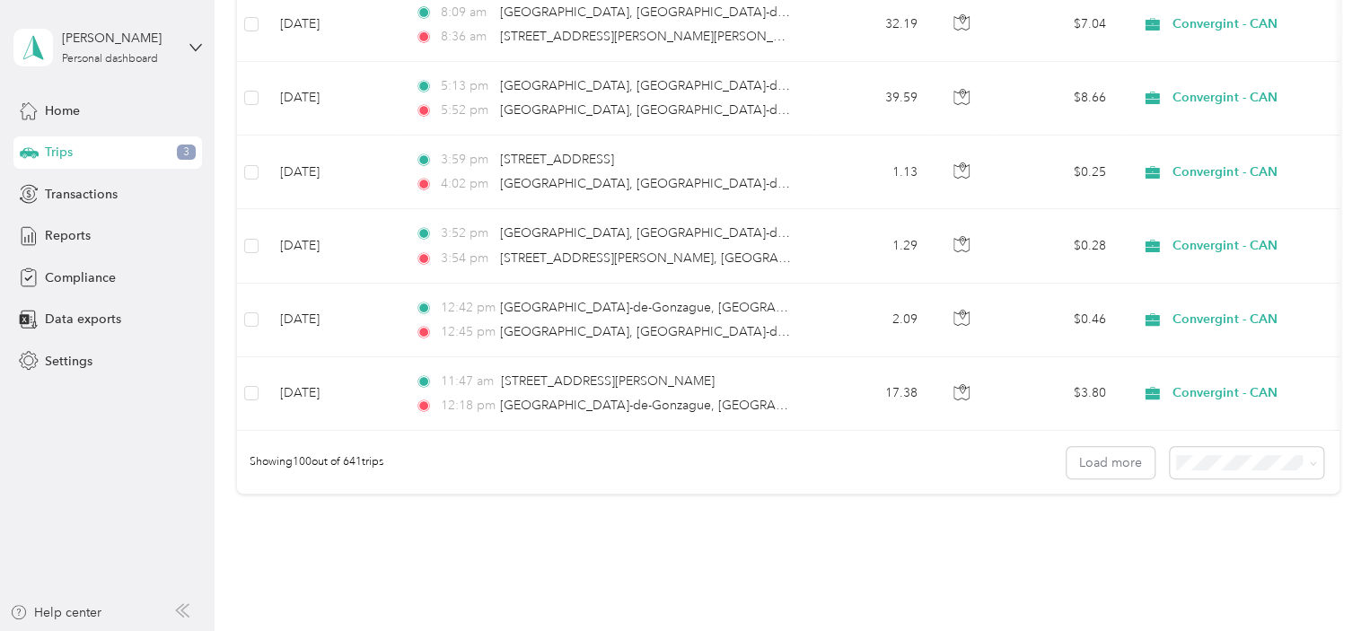
scroll to position [7360, 0]
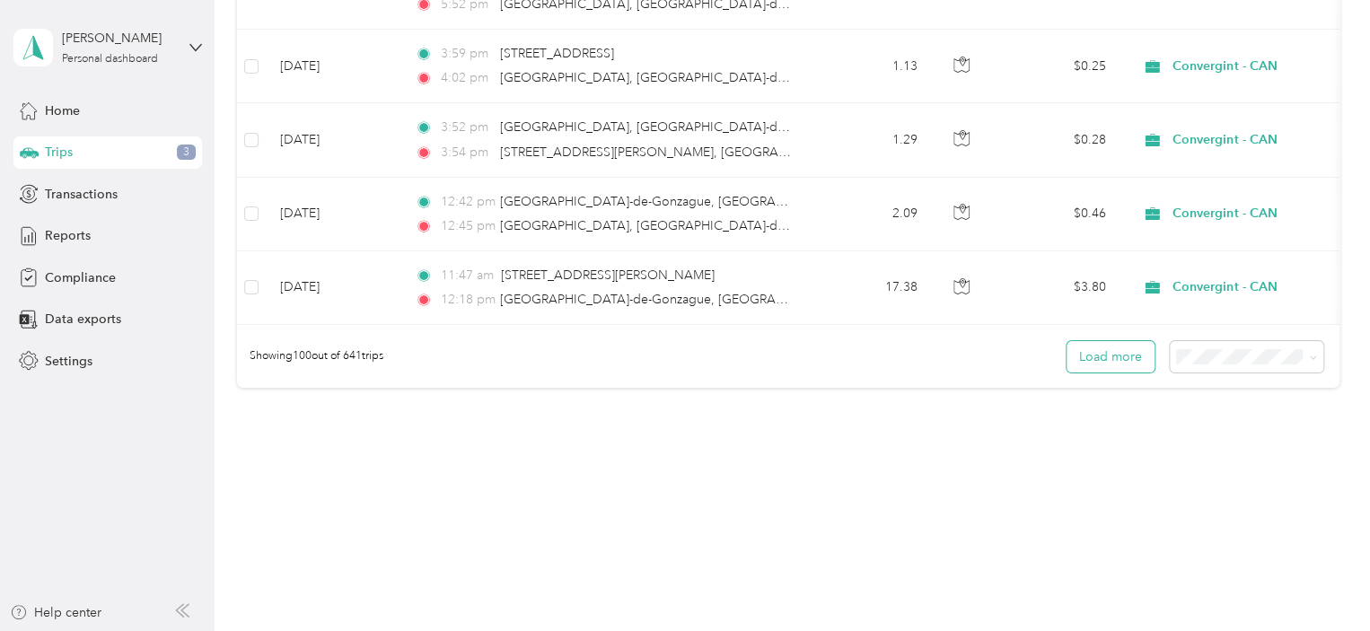
click at [1128, 354] on button "Load more" at bounding box center [1111, 356] width 88 height 31
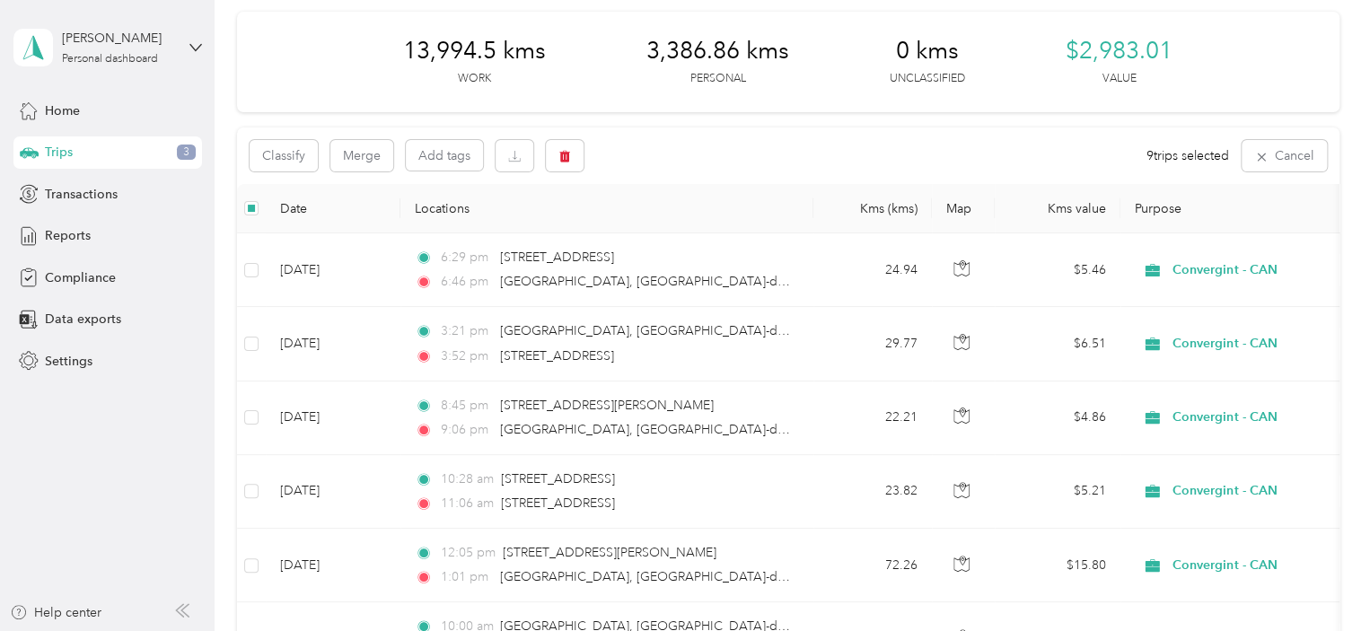
scroll to position [0, 0]
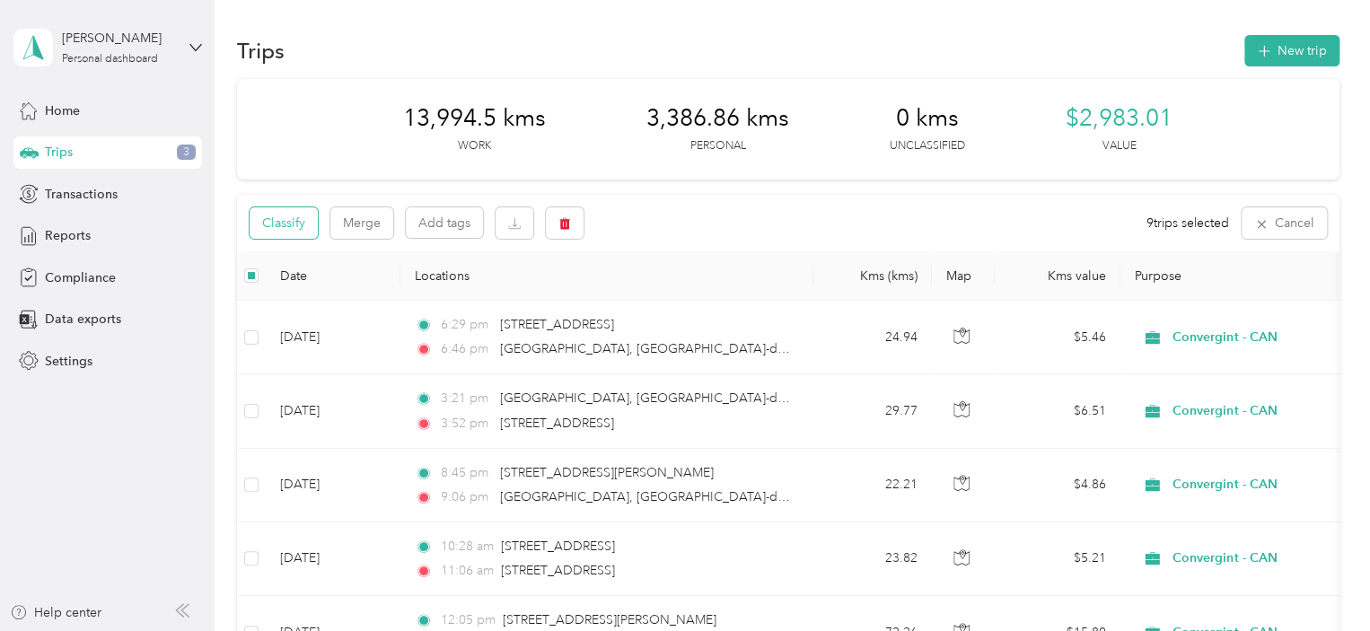
click at [297, 225] on button "Classify" at bounding box center [284, 222] width 68 height 31
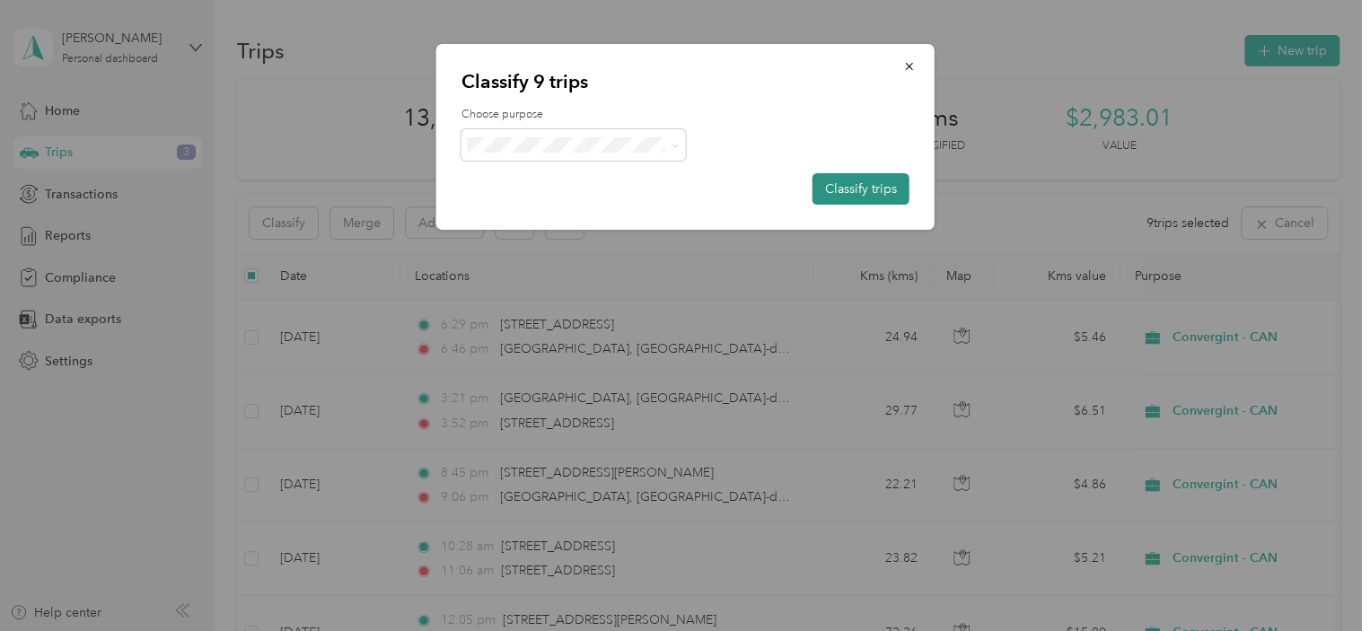
click at [886, 191] on button "Classify trips" at bounding box center [861, 188] width 97 height 31
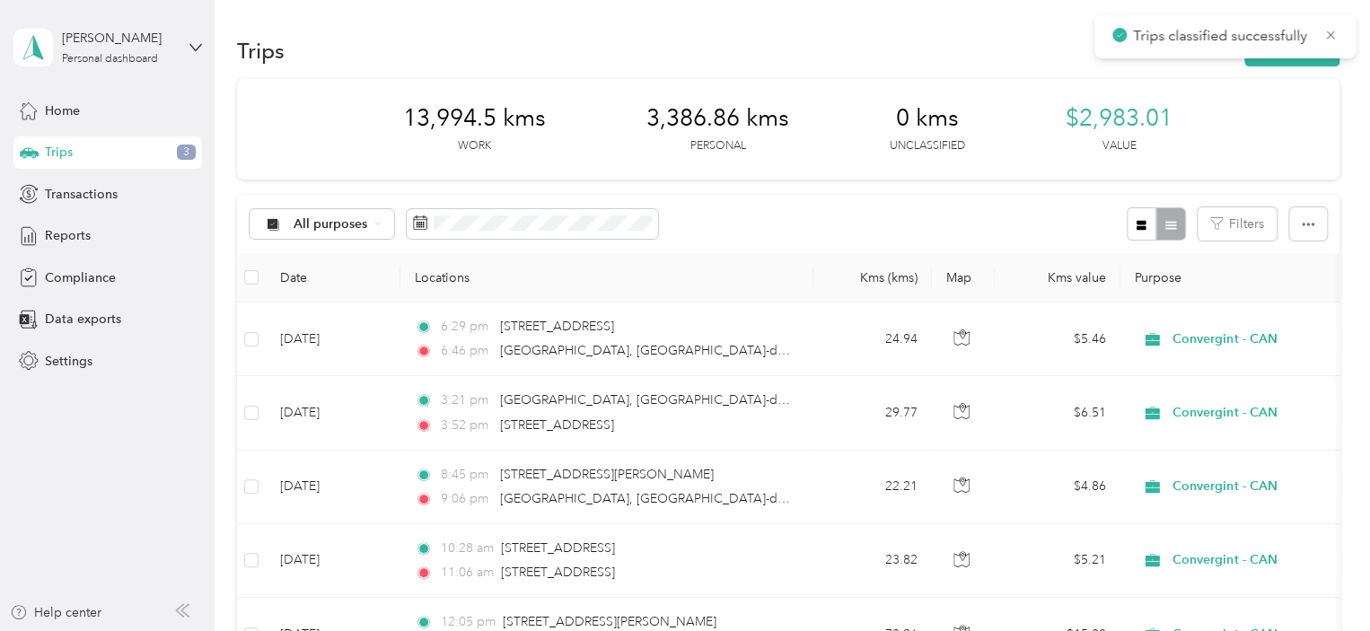
click at [944, 213] on div "All purposes Filters" at bounding box center [788, 224] width 1103 height 58
click at [83, 237] on span "Reports" at bounding box center [68, 235] width 46 height 19
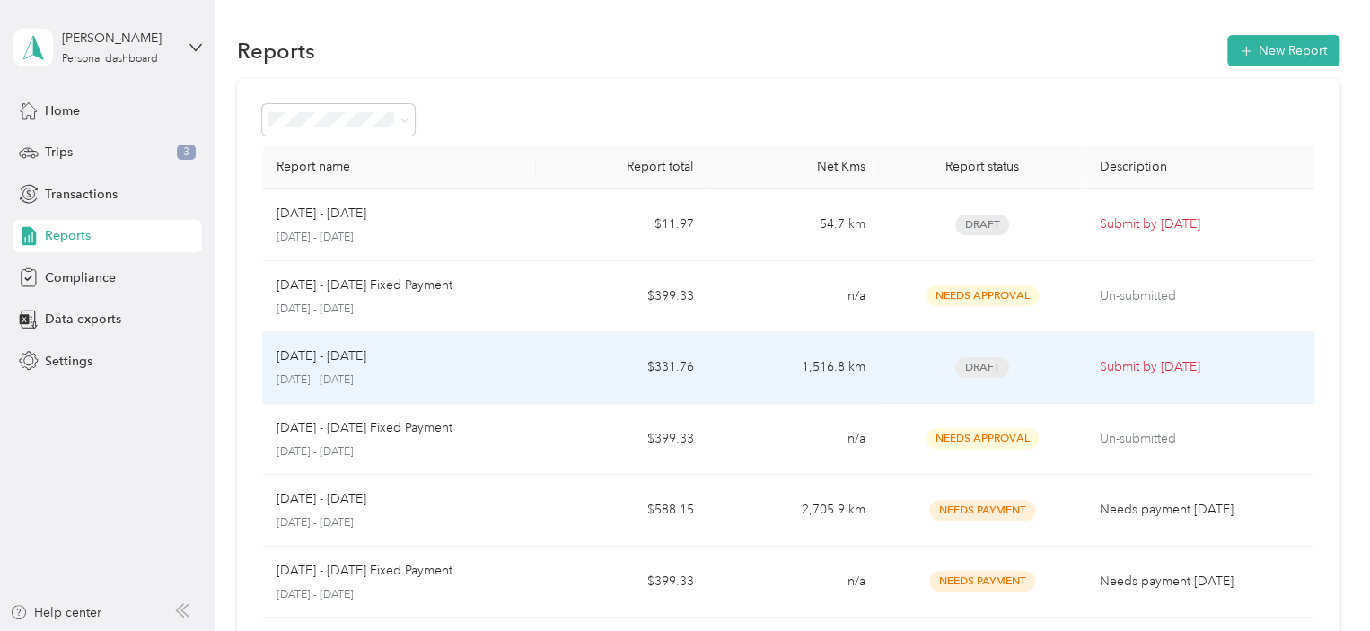
click at [394, 373] on p "[DATE] - [DATE]" at bounding box center [400, 381] width 246 height 16
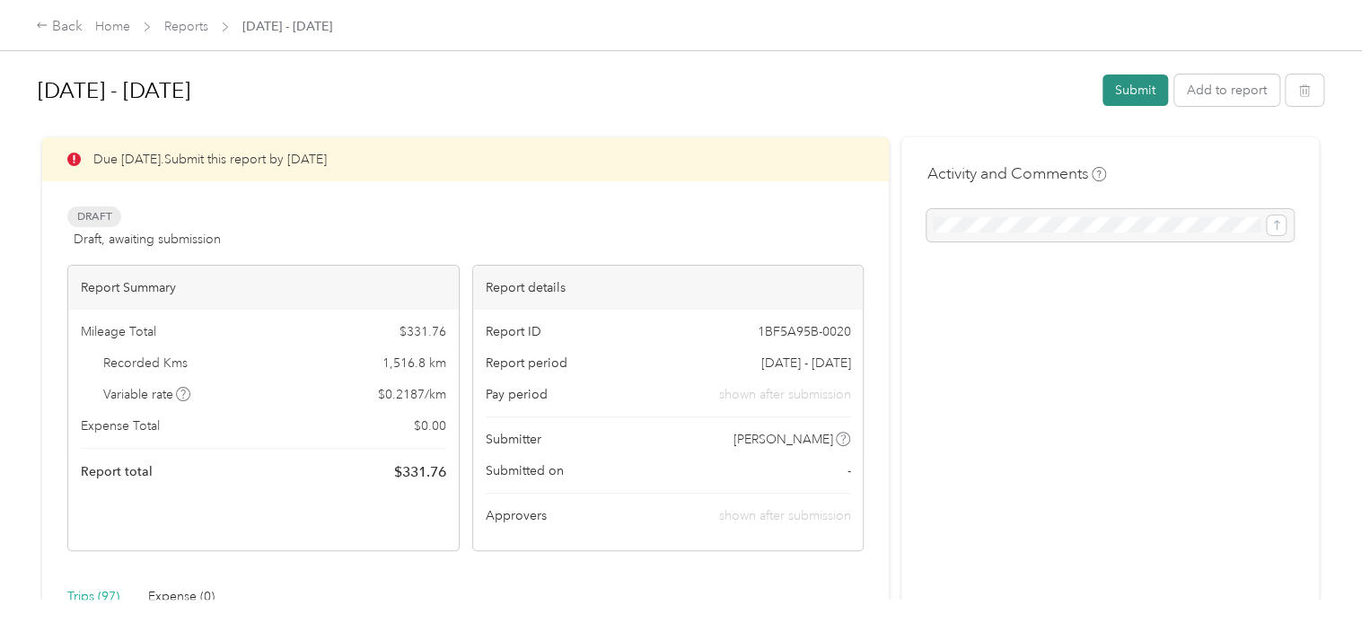
click at [1138, 97] on button "Submit" at bounding box center [1136, 90] width 66 height 31
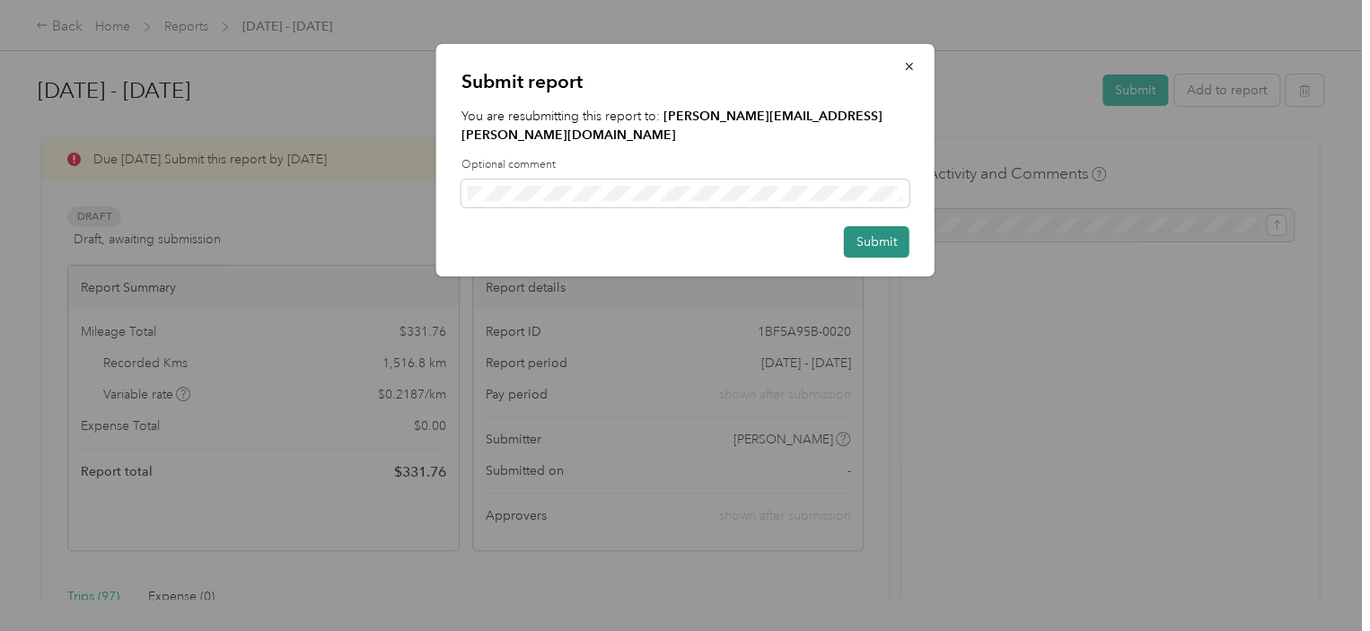
click at [905, 228] on button "Submit" at bounding box center [877, 241] width 66 height 31
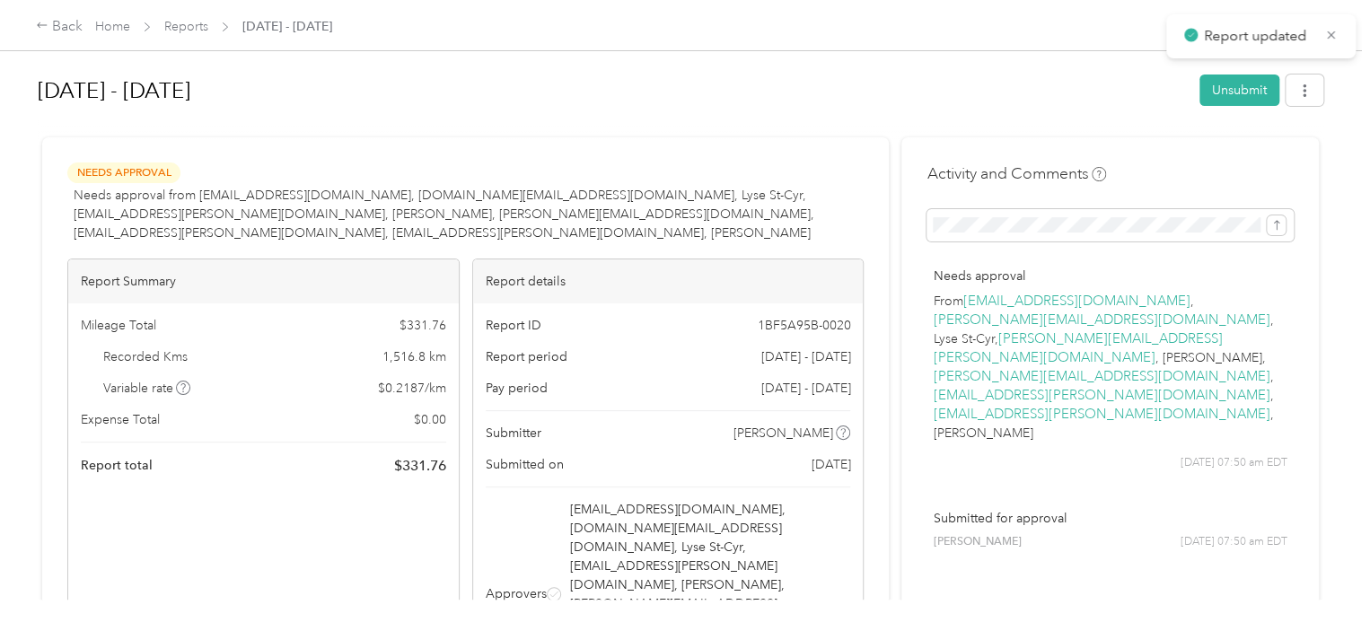
click at [892, 91] on h1 "[DATE] - [DATE]" at bounding box center [612, 90] width 1149 height 43
click at [101, 23] on link "Home" at bounding box center [112, 26] width 35 height 15
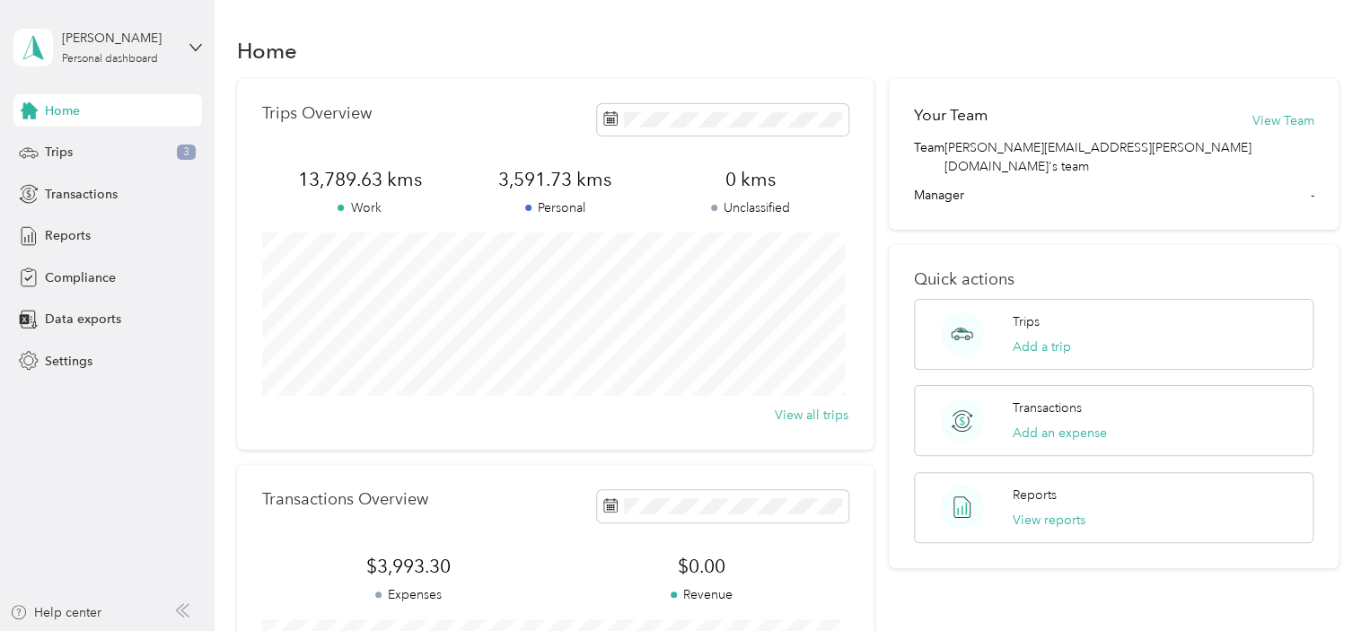
click at [492, 43] on div "Home" at bounding box center [788, 50] width 1103 height 38
